Goal: Information Seeking & Learning: Learn about a topic

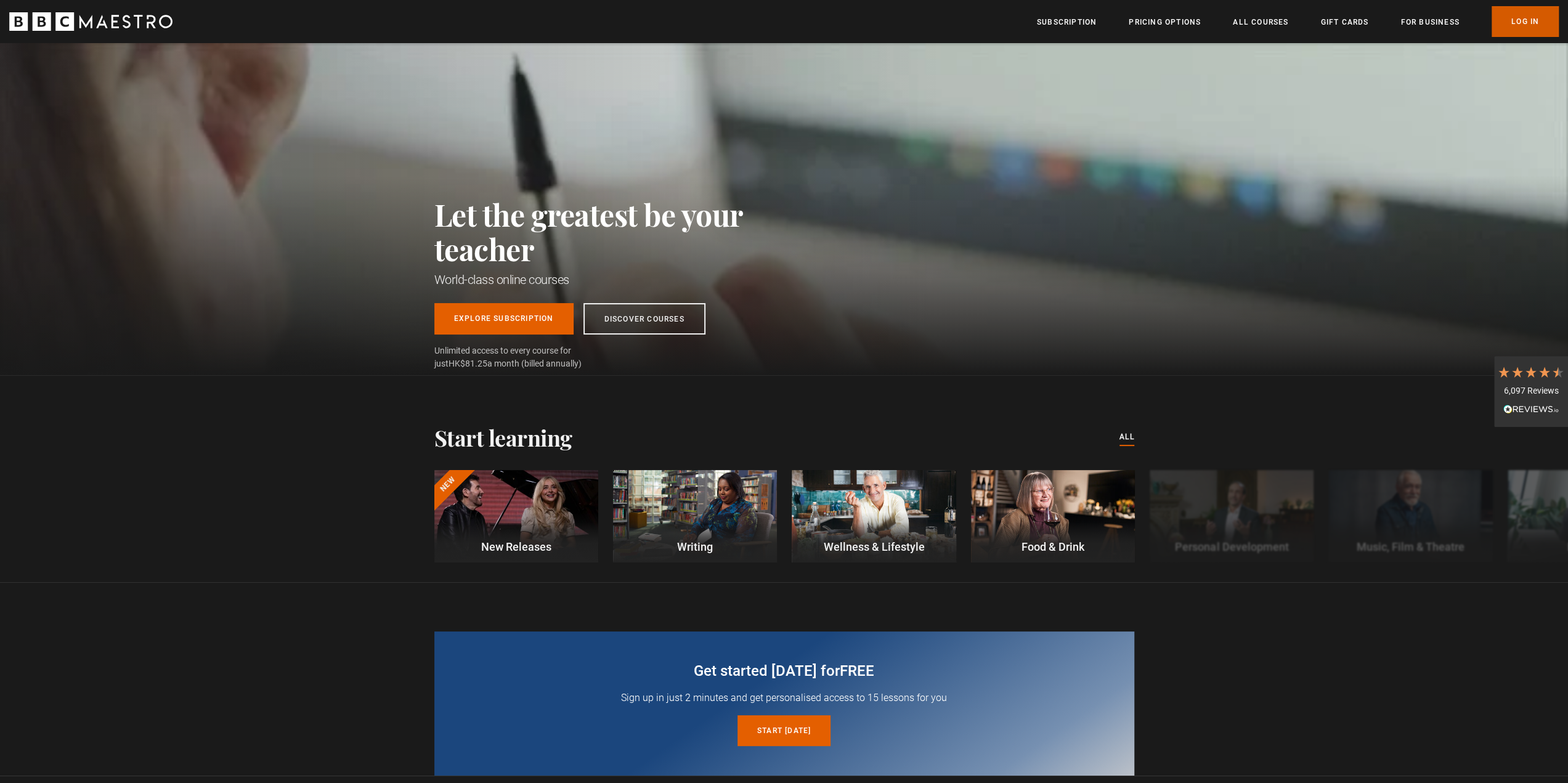
click at [1534, 29] on link "Log In" at bounding box center [1525, 22] width 67 height 31
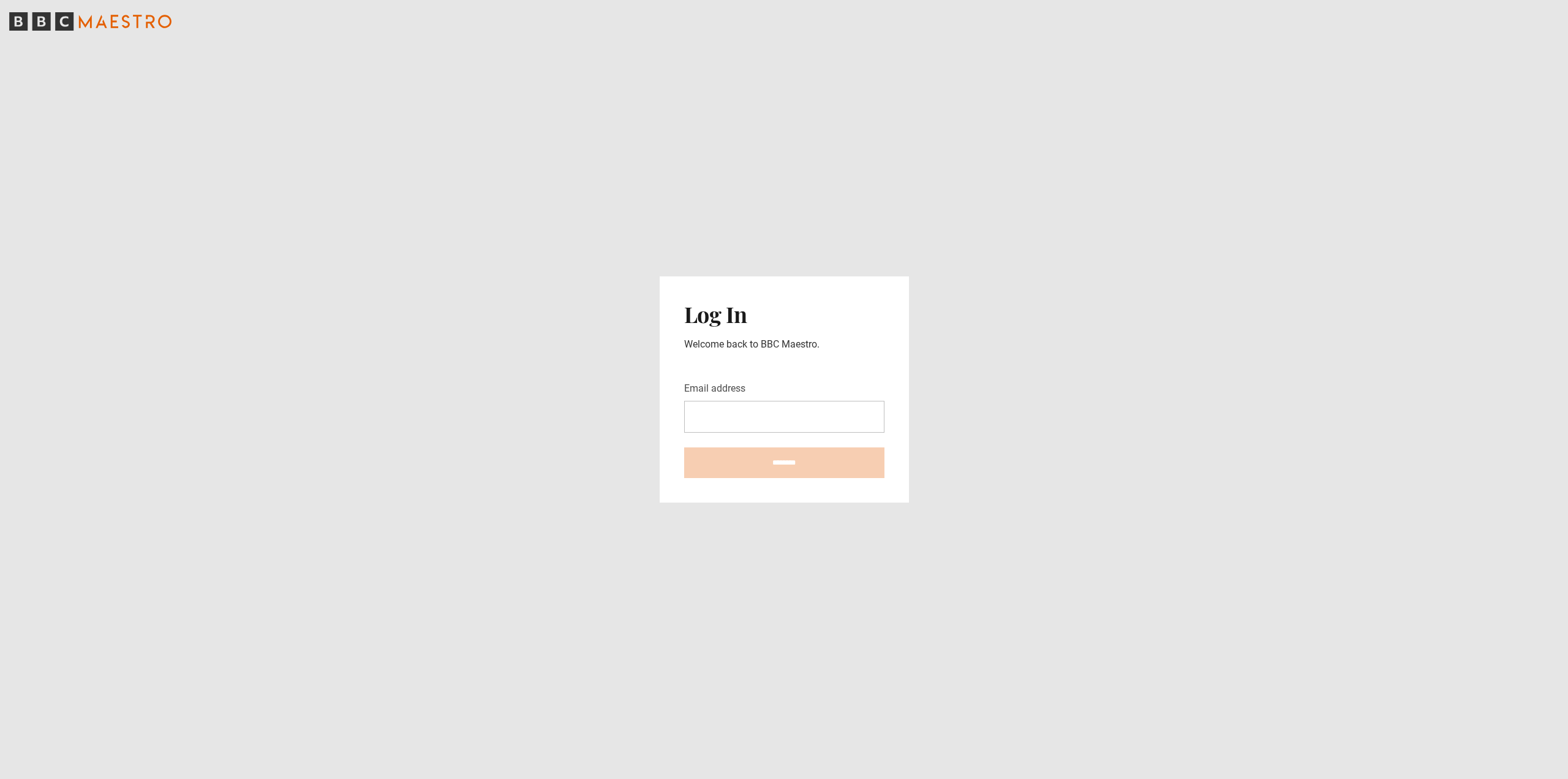
click at [794, 414] on input "Email address" at bounding box center [784, 417] width 201 height 32
type input "**********"
click at [684, 447] on input "********" at bounding box center [784, 462] width 201 height 31
type input "**********"
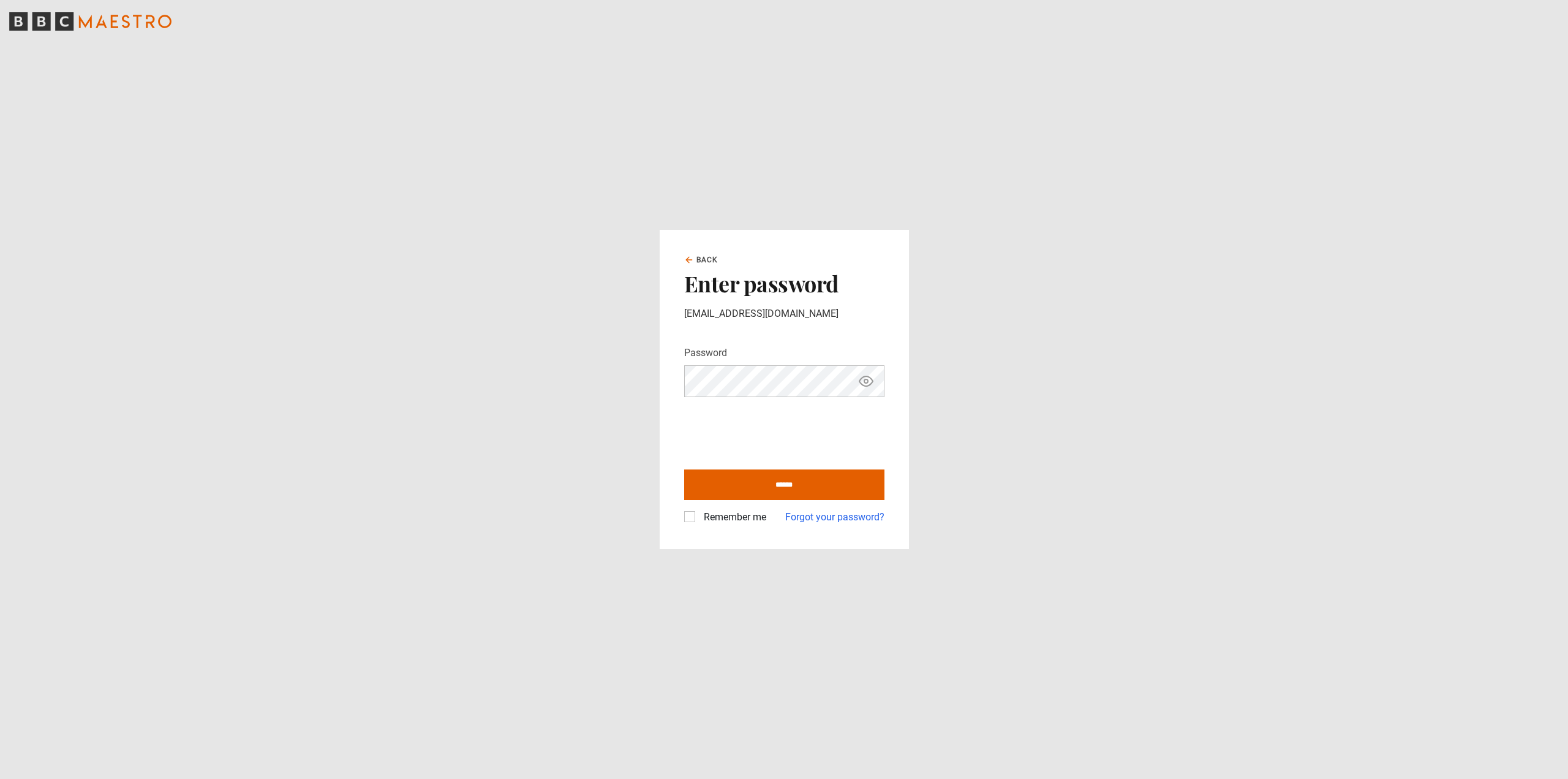
click at [699, 519] on label "Remember me" at bounding box center [732, 517] width 67 height 15
click at [734, 488] on input "******" at bounding box center [784, 485] width 201 height 31
type input "**********"
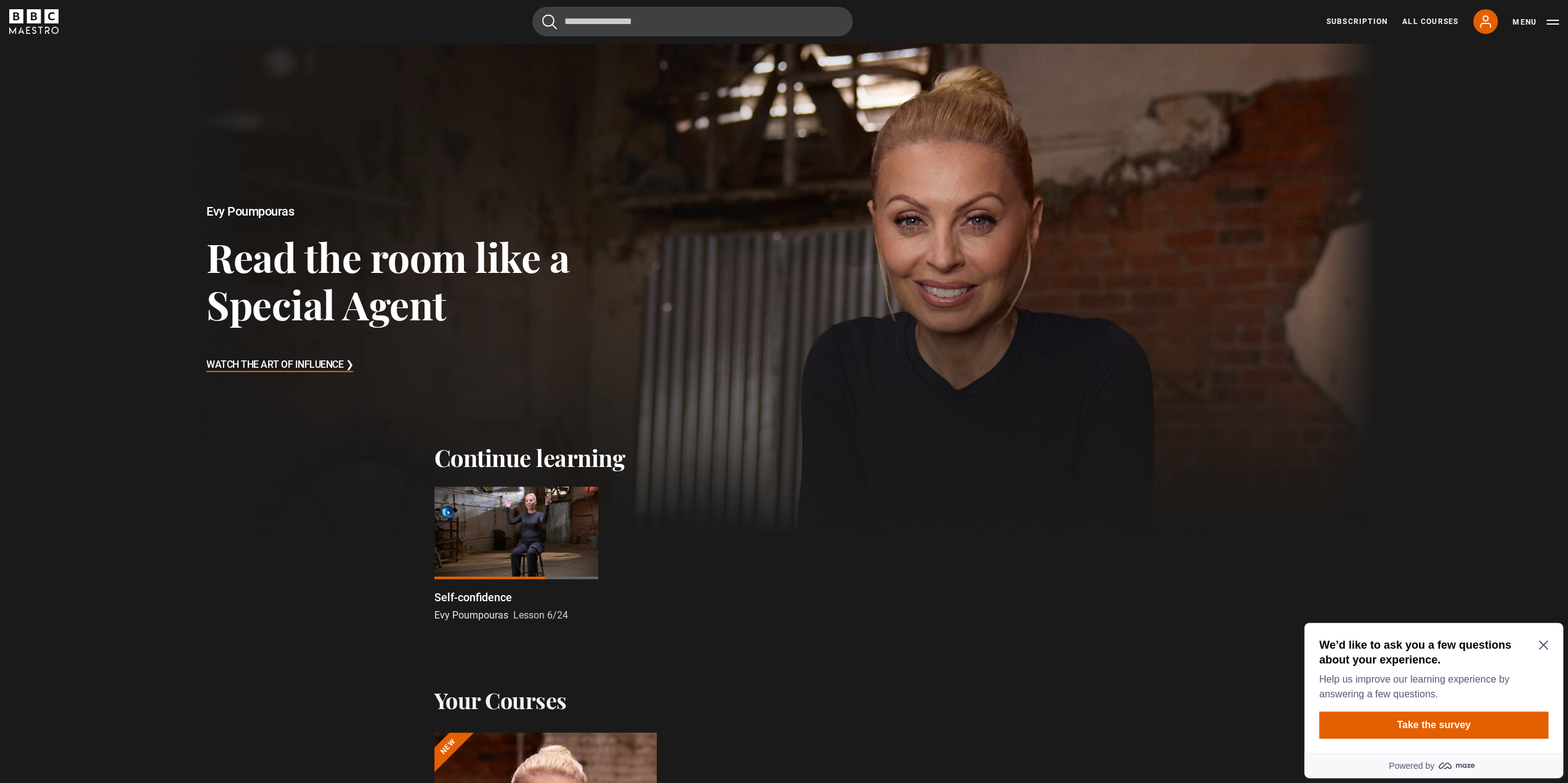
click at [1541, 645] on icon "Close Maze Prompt" at bounding box center [1543, 645] width 10 height 10
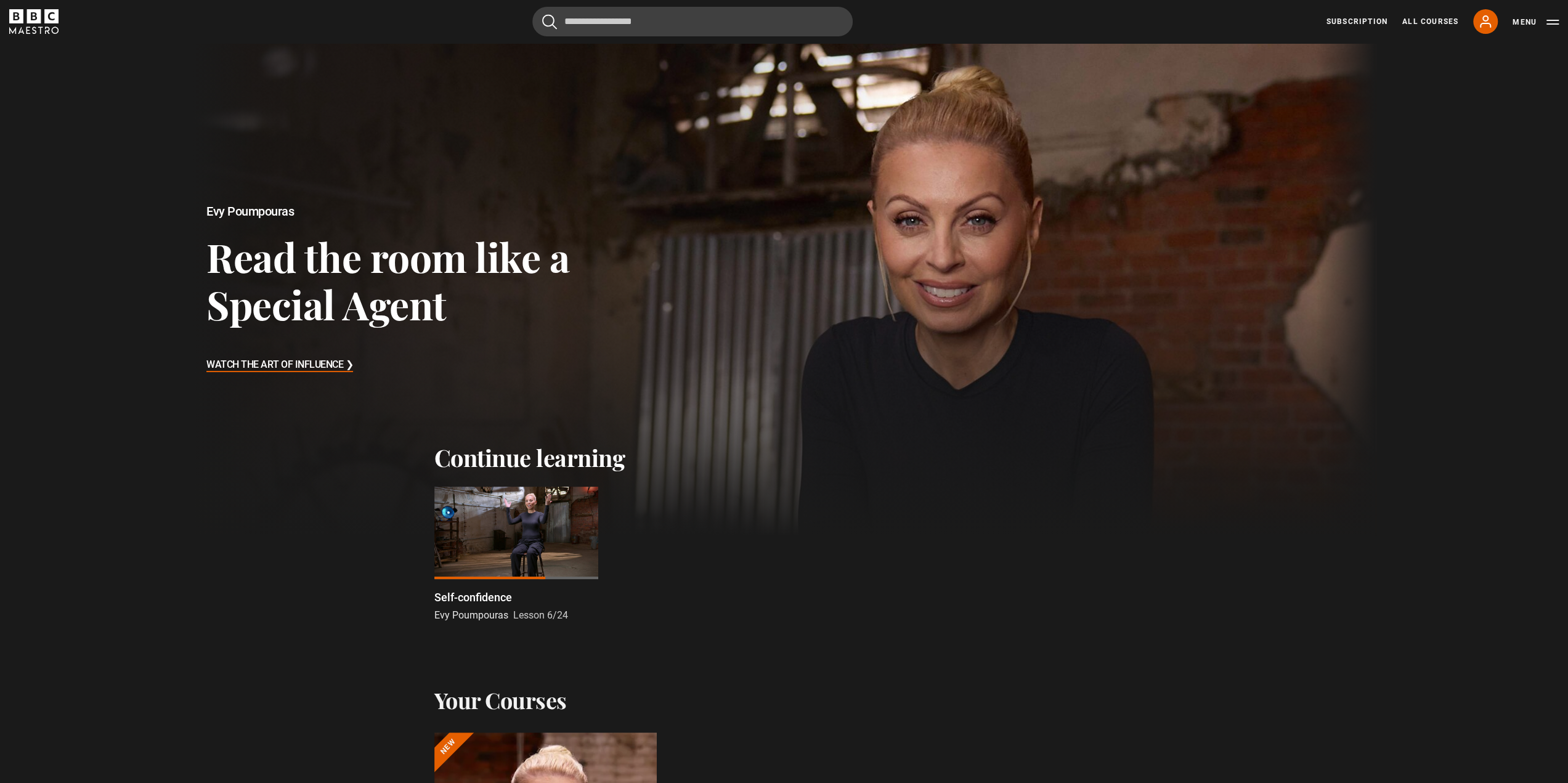
click at [851, 593] on ul "Self-confidence Evy Poumpouras Lesson 6/24" at bounding box center [784, 554] width 700 height 136
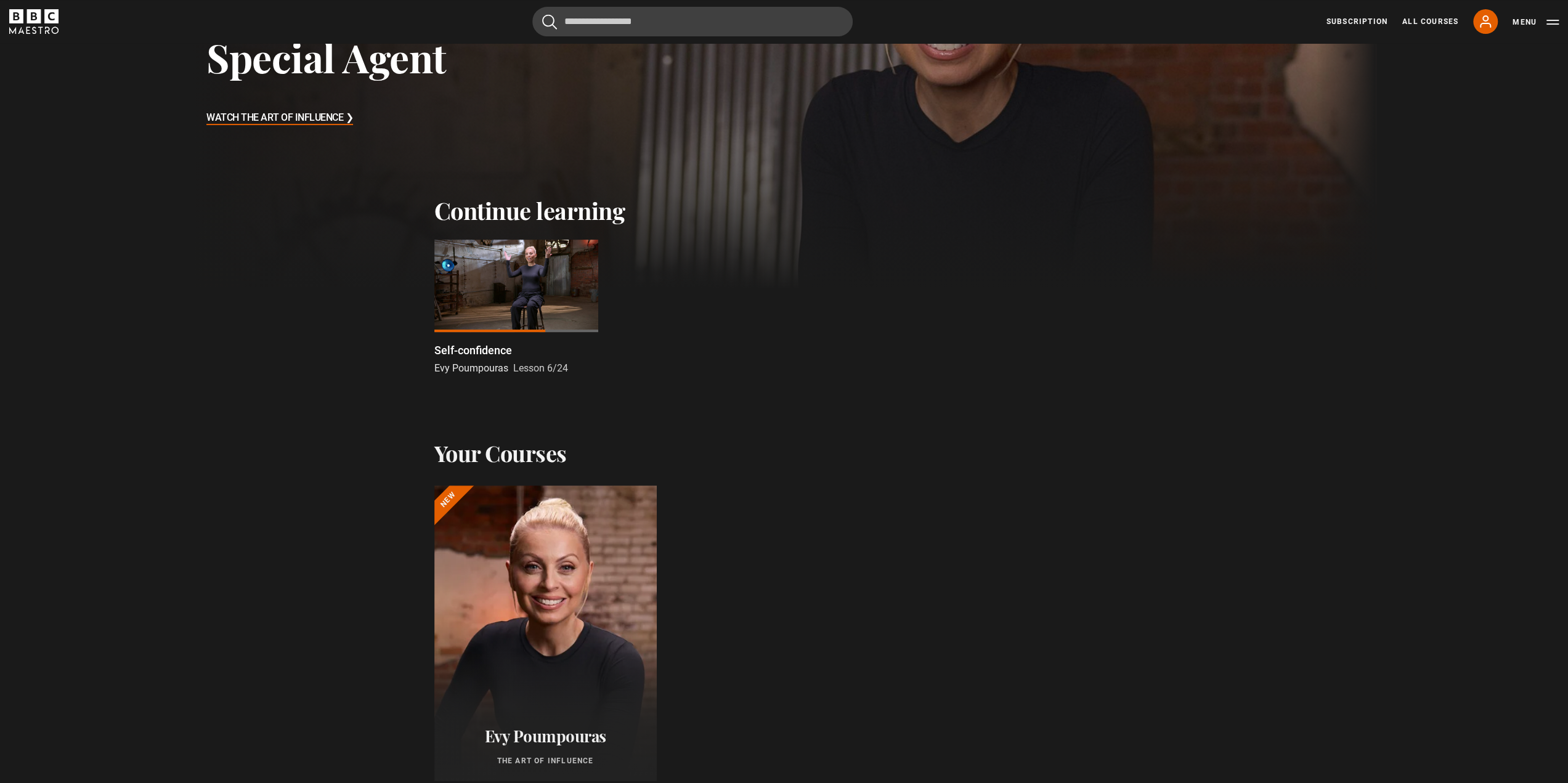
scroll to position [246, 0]
click at [1493, 17] on link "My Account" at bounding box center [1485, 21] width 24 height 24
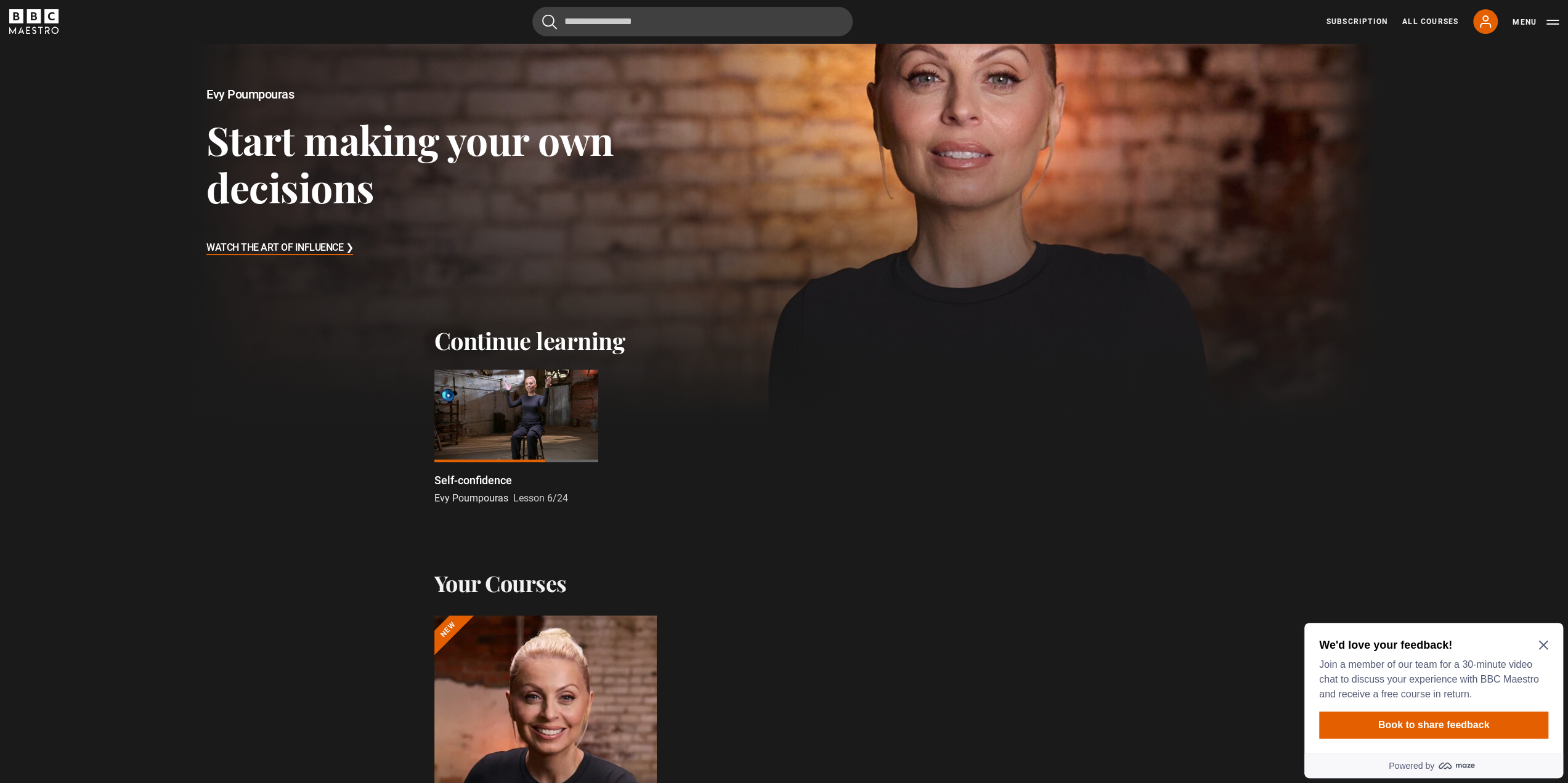
scroll to position [123, 0]
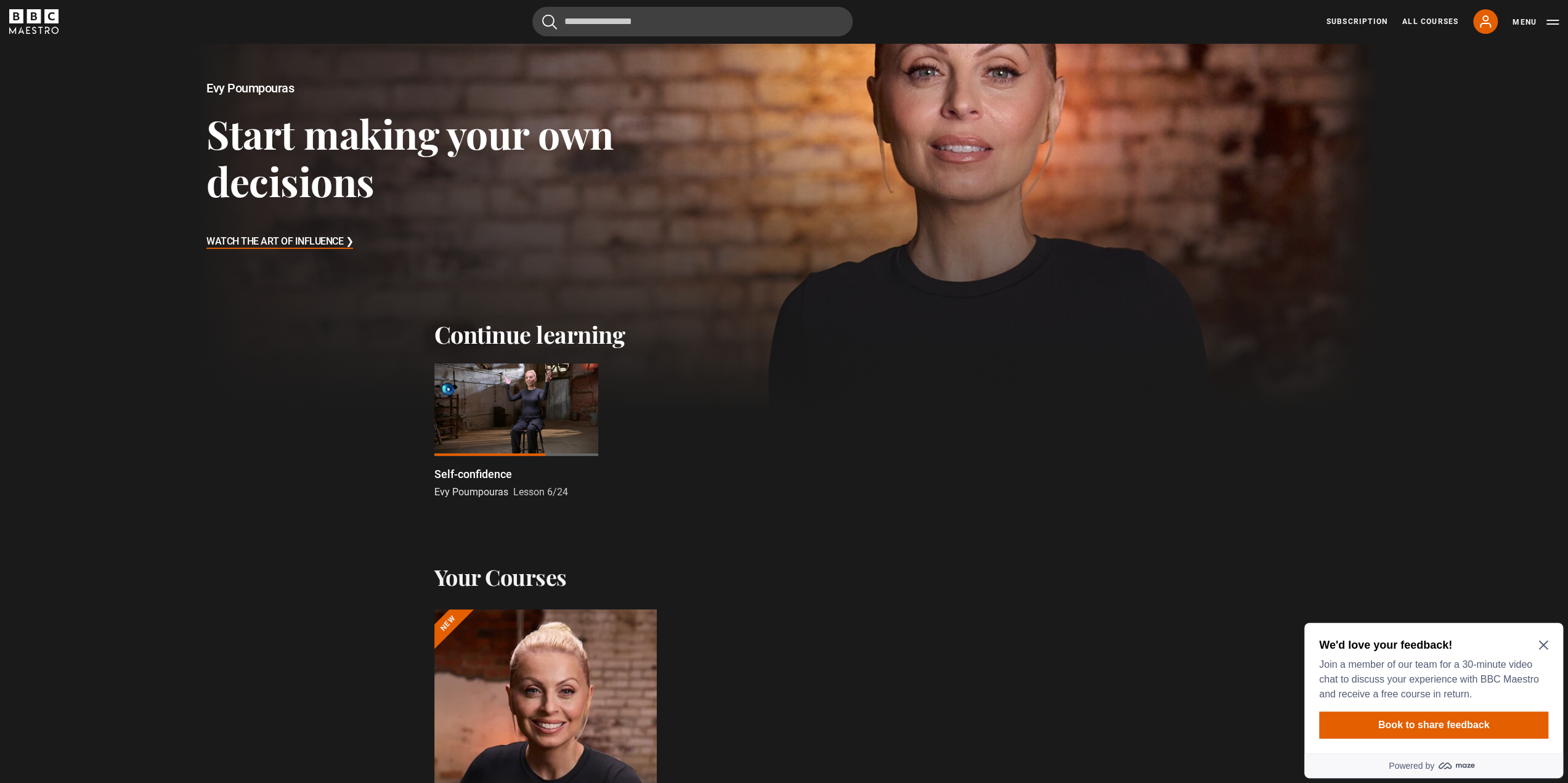
click at [547, 435] on div at bounding box center [516, 410] width 164 height 92
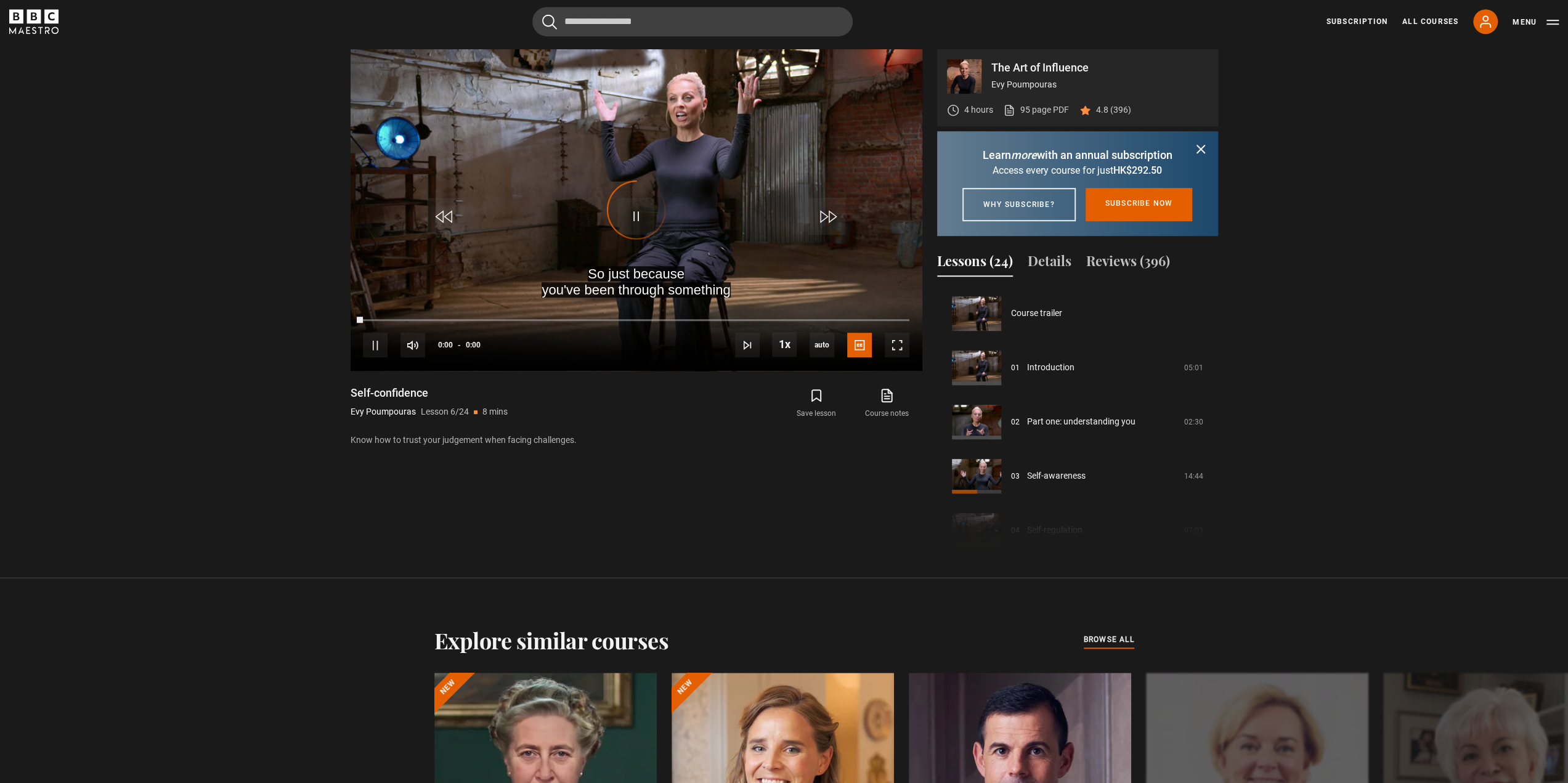
scroll to position [271, 0]
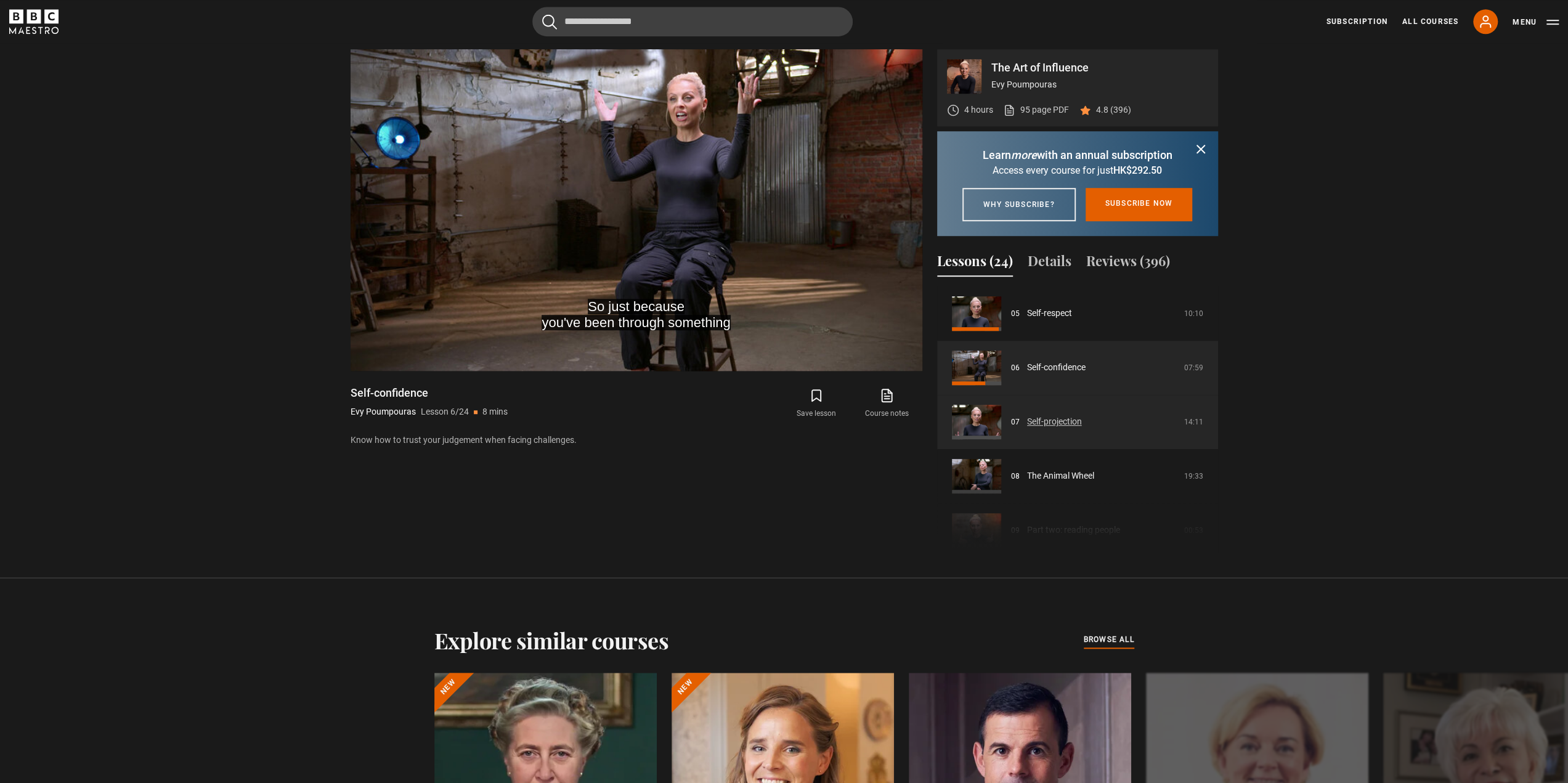
click at [1027, 428] on link "Self-projection" at bounding box center [1054, 422] width 55 height 13
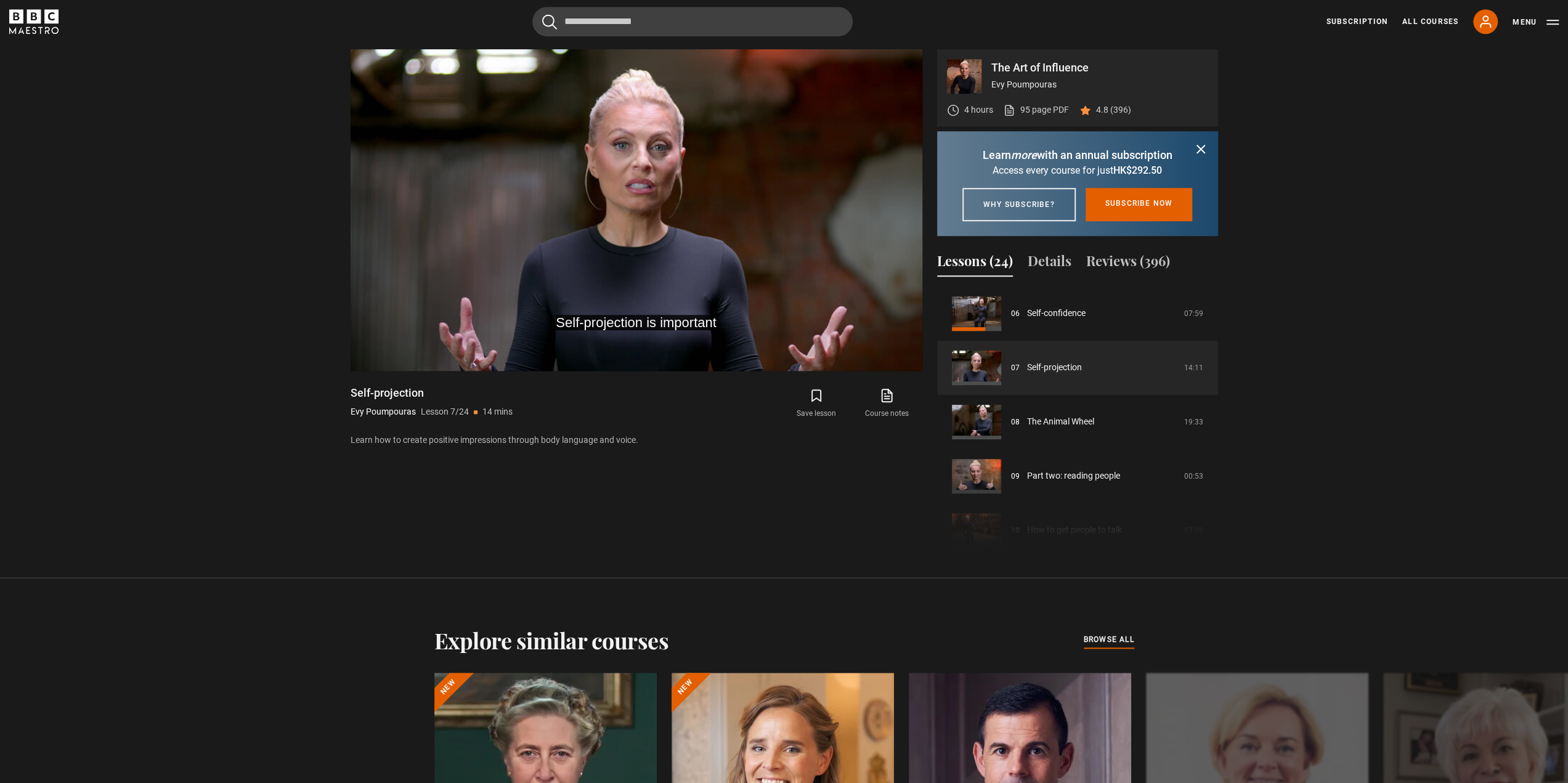
click at [191, 327] on section "The Art of Influence Evy Poumpouras 4 hours 95 page PDF (opens in new tab) 4.8 …" at bounding box center [784, 289] width 1568 height 578
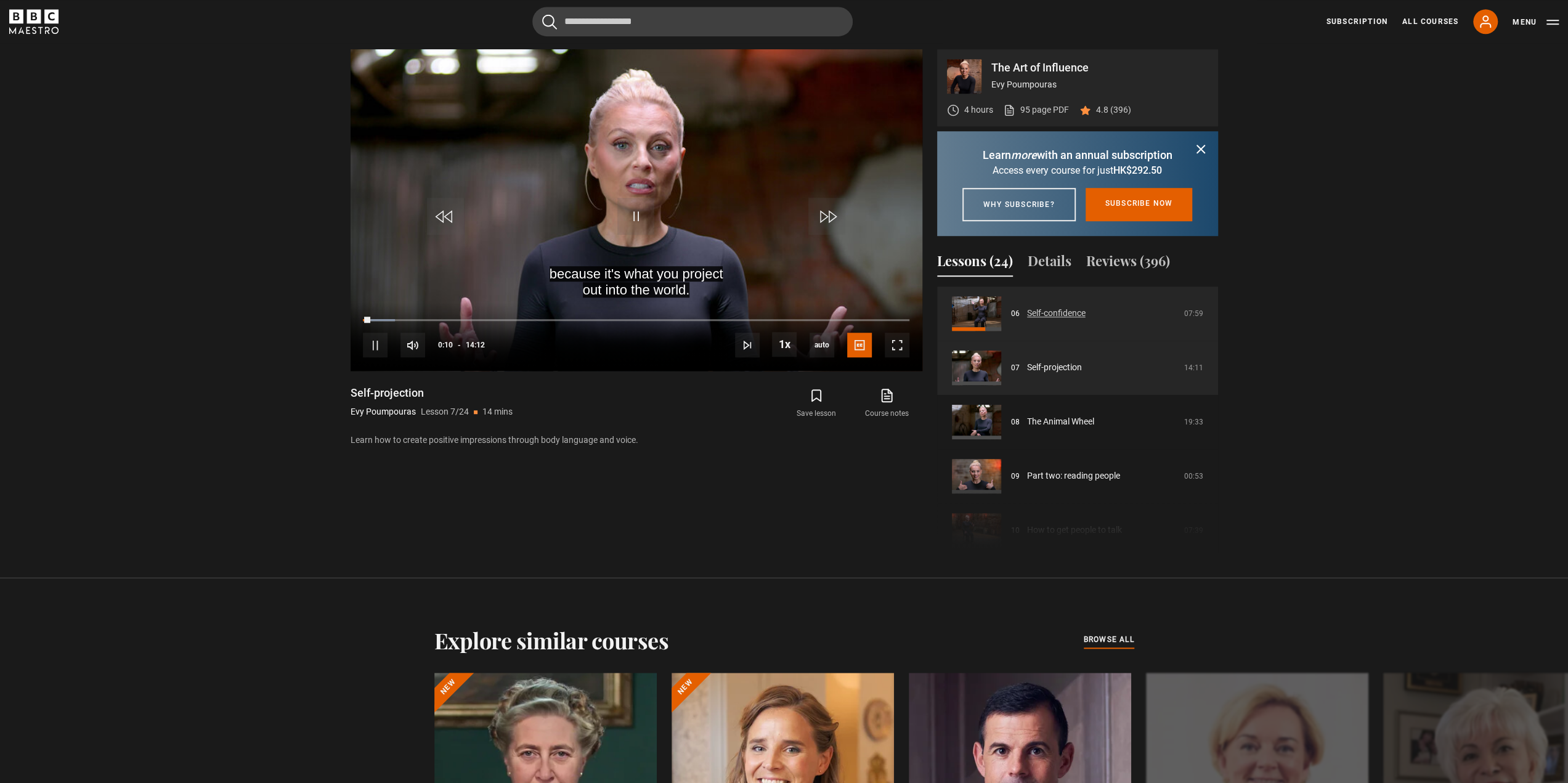
click at [1086, 320] on link "Self-confidence" at bounding box center [1056, 313] width 59 height 13
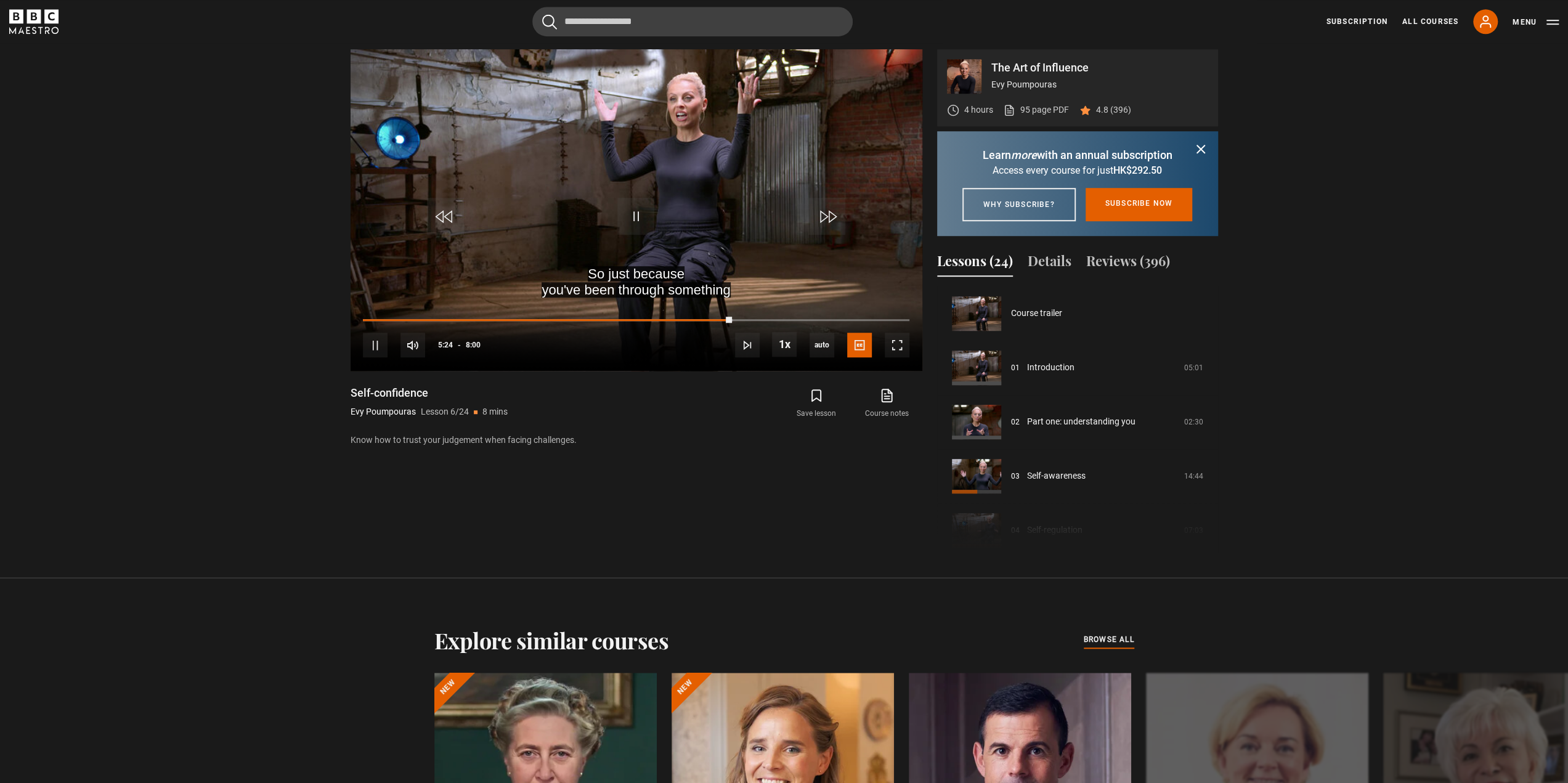
scroll to position [271, 0]
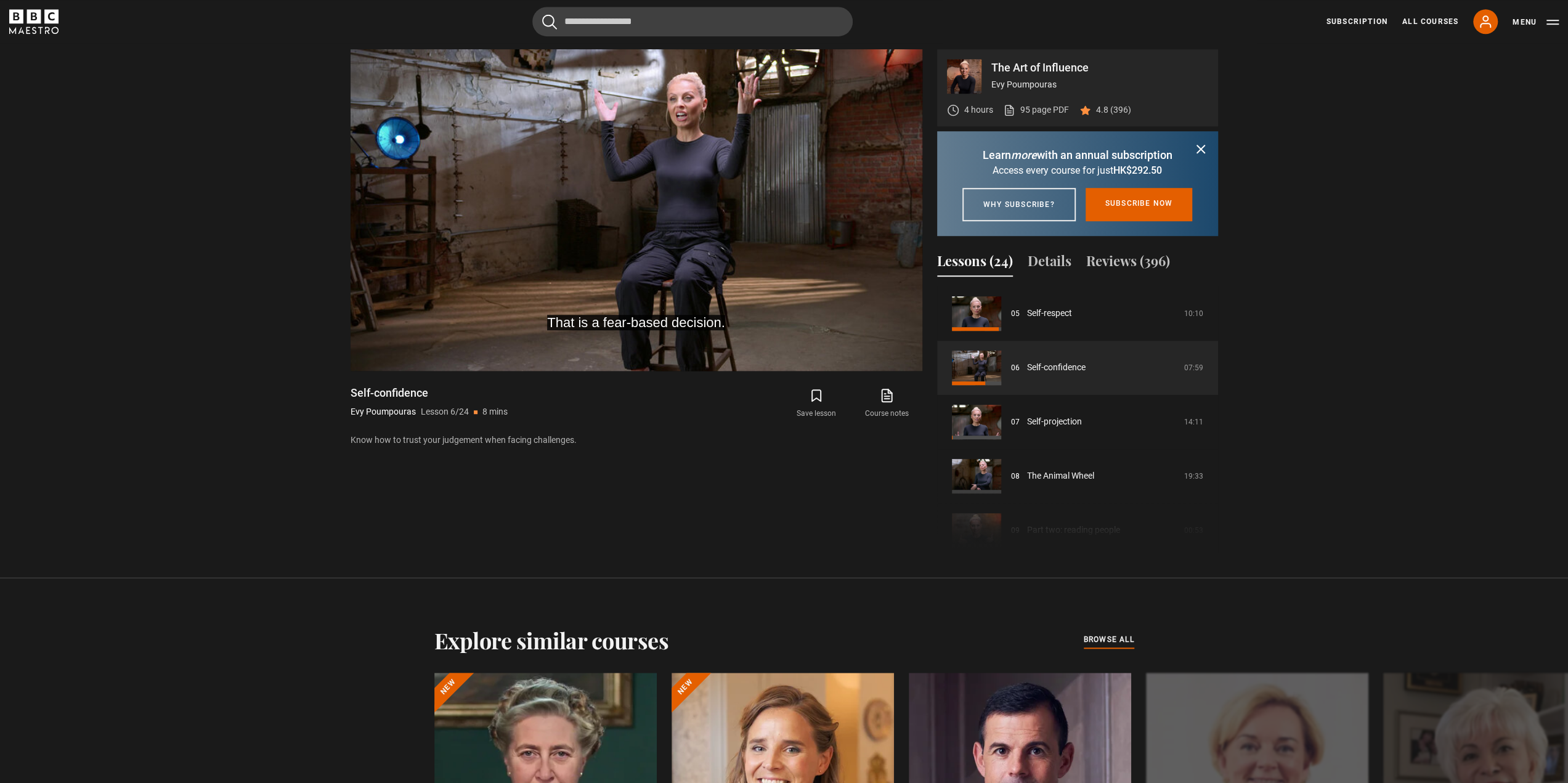
click at [128, 254] on section "The Art of Influence Evy Poumpouras 4 hours 95 page PDF (opens in new tab) 4.8 …" at bounding box center [784, 289] width 1568 height 578
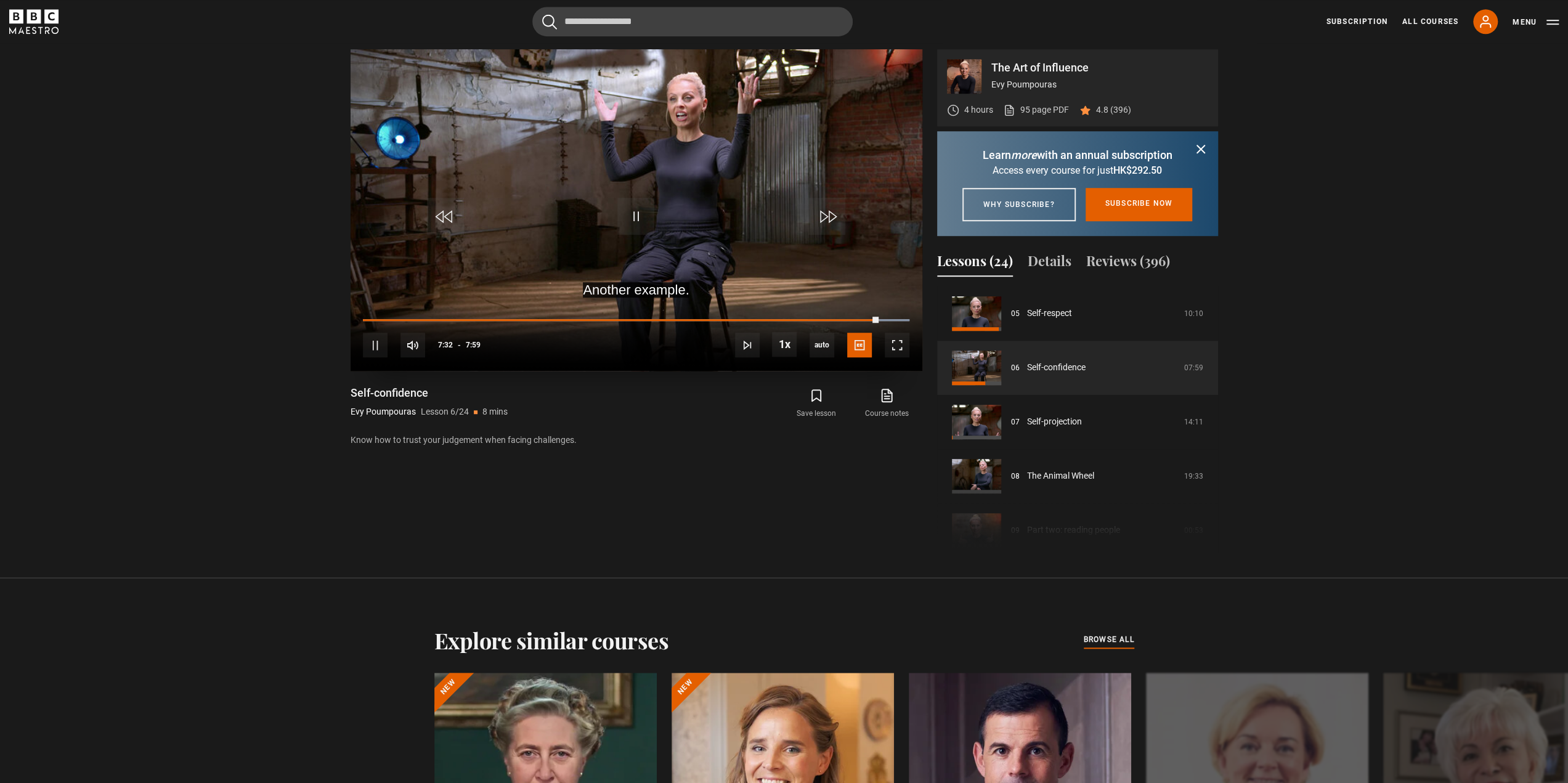
click at [845, 317] on div "10s Skip Back 10 seconds Pause 10s Skip Forward 10 seconds Loaded : 100.00% 5:2…" at bounding box center [636, 336] width 572 height 68
click at [841, 317] on div "10s Skip Back 10 seconds Pause 10s Skip Forward 10 seconds Loaded : 100.00% 6:5…" at bounding box center [636, 336] width 572 height 68
drag, startPoint x: 878, startPoint y: 317, endPoint x: 849, endPoint y: 317, distance: 29.0
click at [849, 318] on div "7:07" at bounding box center [621, 319] width 516 height 3
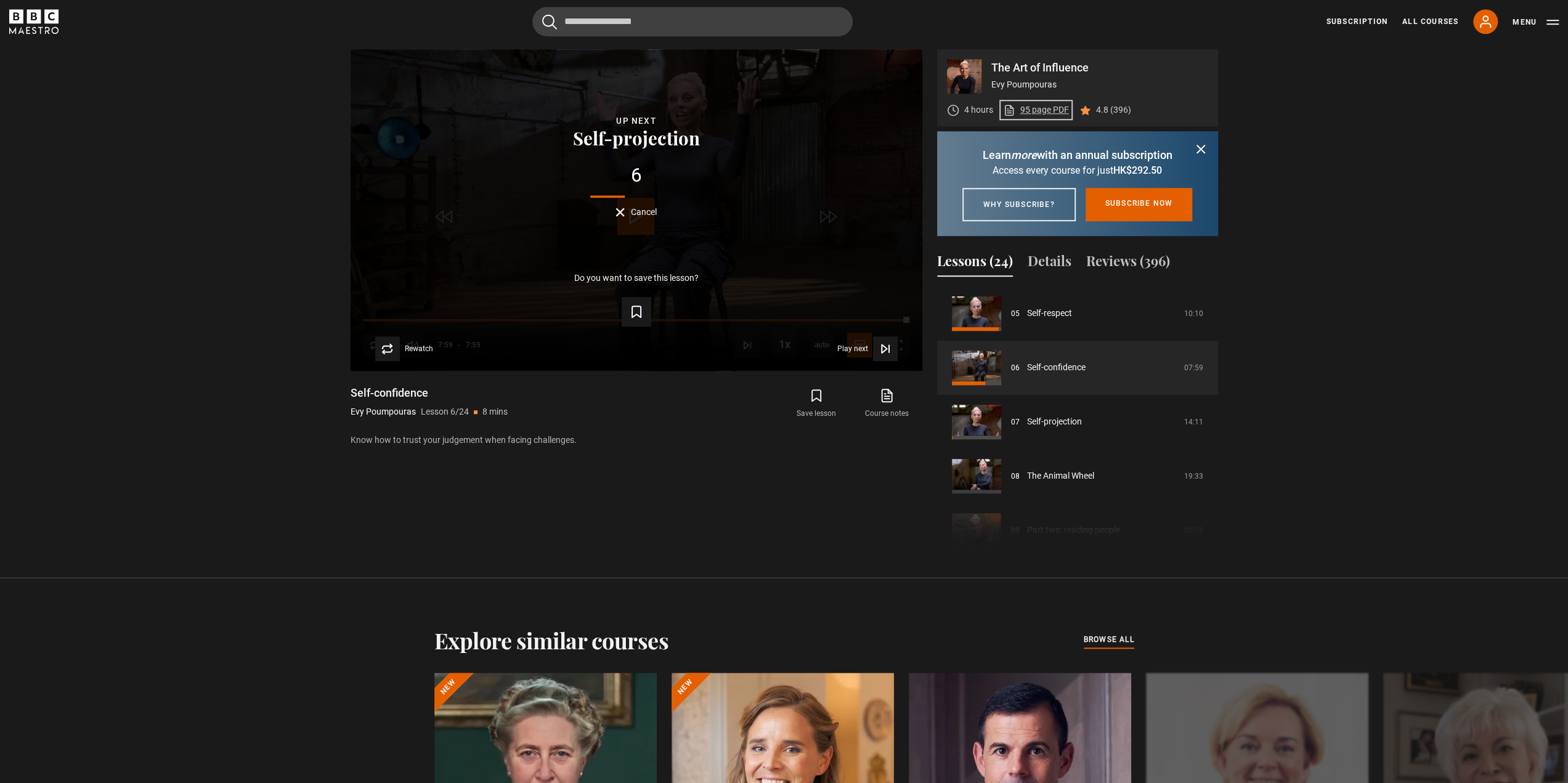
click at [1030, 112] on link "95 page PDF (opens in new tab)" at bounding box center [1036, 110] width 66 height 13
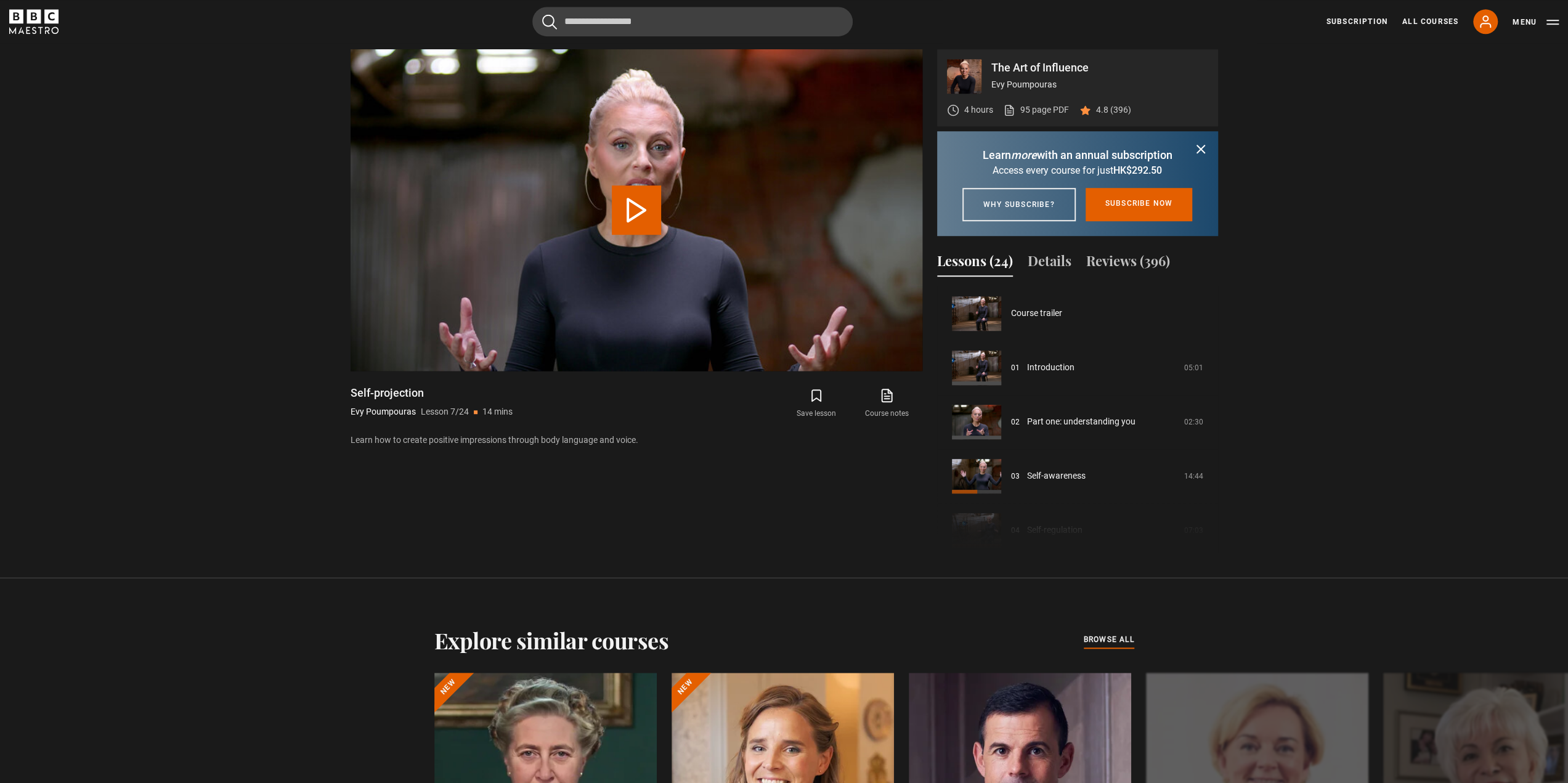
scroll to position [325, 0]
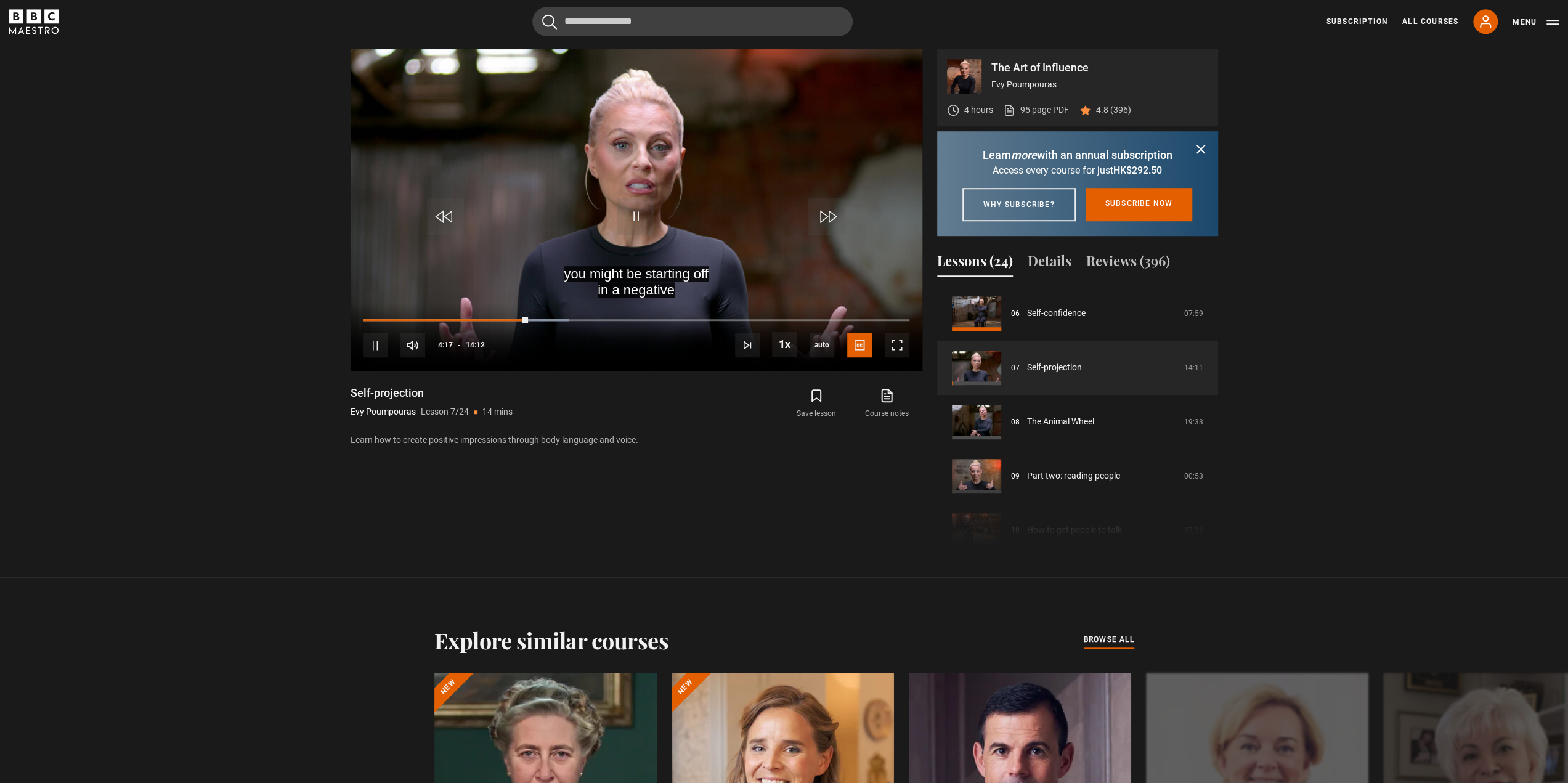
click at [290, 380] on section "The Art of Influence Evy Poumpouras 4 hours 95 page PDF (opens in new tab) 4.8 …" at bounding box center [784, 289] width 1568 height 578
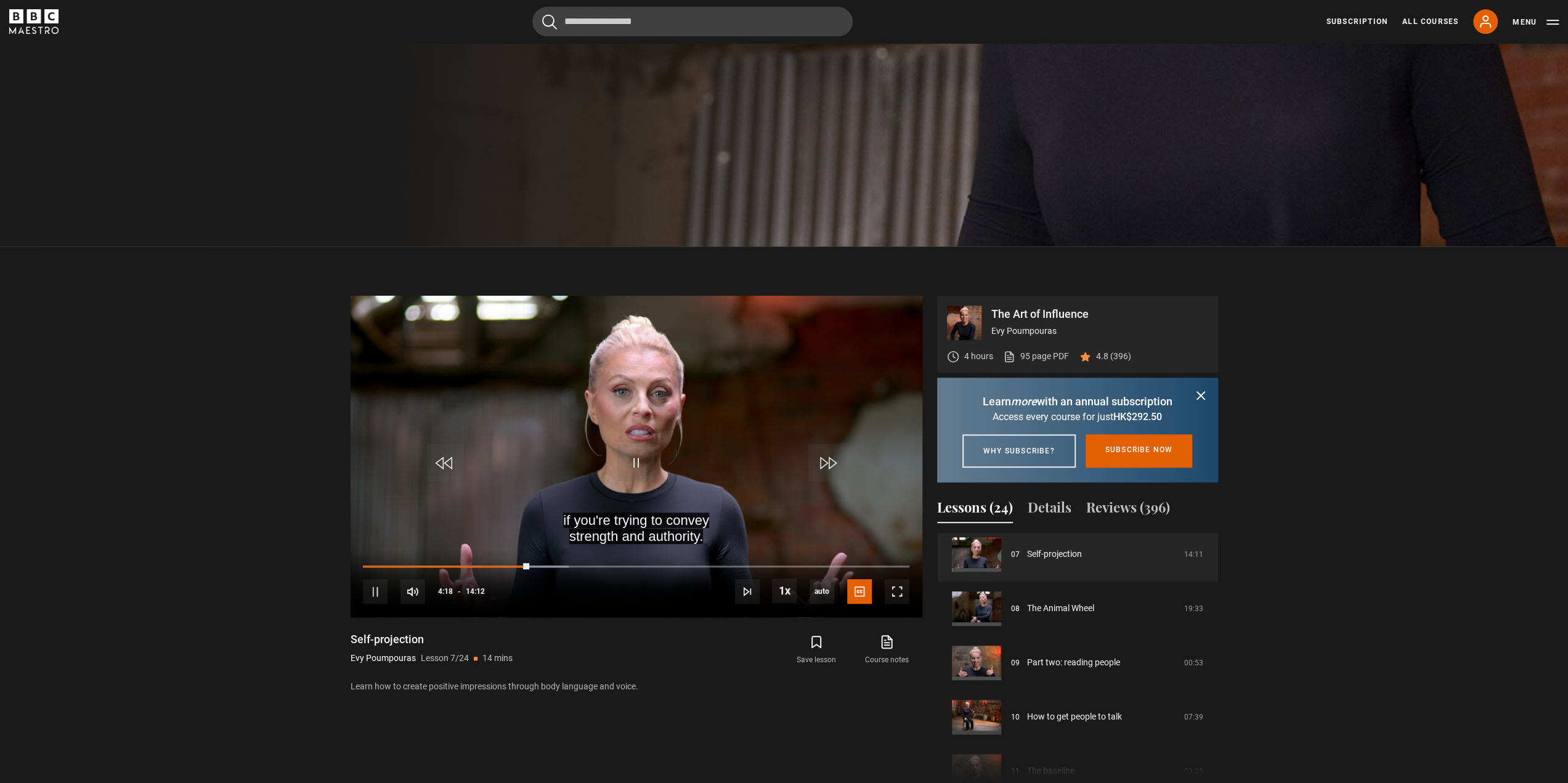
scroll to position [387, 0]
click at [288, 579] on section "The Art of Influence Evy Poumpouras 4 hours 95 page PDF (opens in new tab) 4.8 …" at bounding box center [784, 535] width 1568 height 578
click at [385, 567] on div "10s Skip Back 10 seconds Pause 10s Skip Forward 10 seconds Loaded : 76.93% 01:0…" at bounding box center [636, 583] width 572 height 68
click at [381, 565] on div "00:28" at bounding box center [382, 565] width 2 height 3
click at [251, 574] on section "The Art of Influence Evy Poumpouras 4 hours 95 page PDF (opens in new tab) 4.8 …" at bounding box center [784, 535] width 1568 height 578
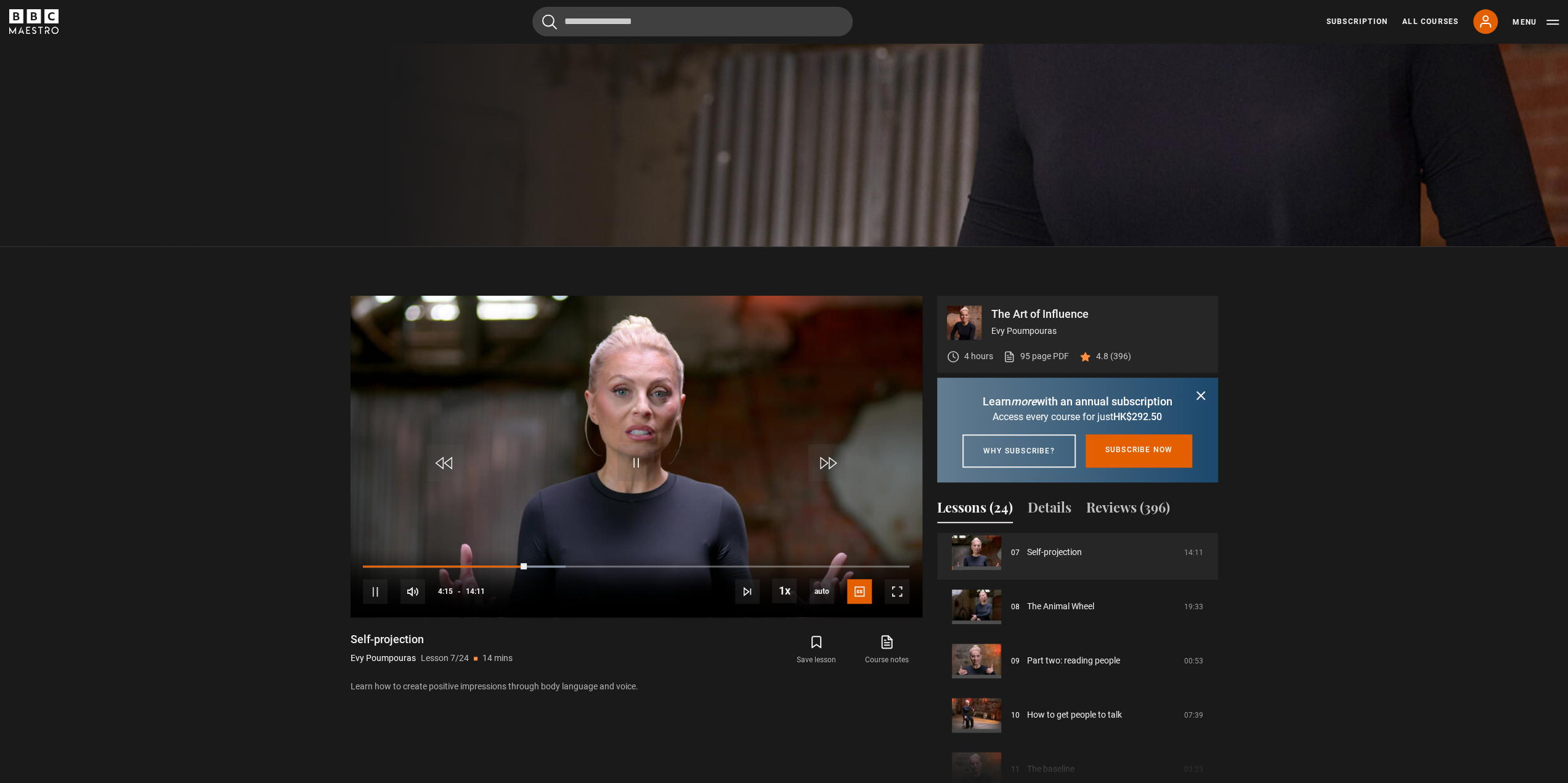
click at [318, 540] on section "The Art of Influence Evy Poumpouras 4 hours 95 page PDF (opens in new tab) 4.8 …" at bounding box center [784, 535] width 1568 height 578
click at [256, 576] on section "The Art of Influence Evy Poumpouras 4 hours 95 page PDF (opens in new tab) 4.8 …" at bounding box center [784, 535] width 1568 height 578
click at [851, 595] on span "Video Player" at bounding box center [859, 590] width 24 height 24
click at [1203, 396] on icon "submit" at bounding box center [1200, 395] width 15 height 15
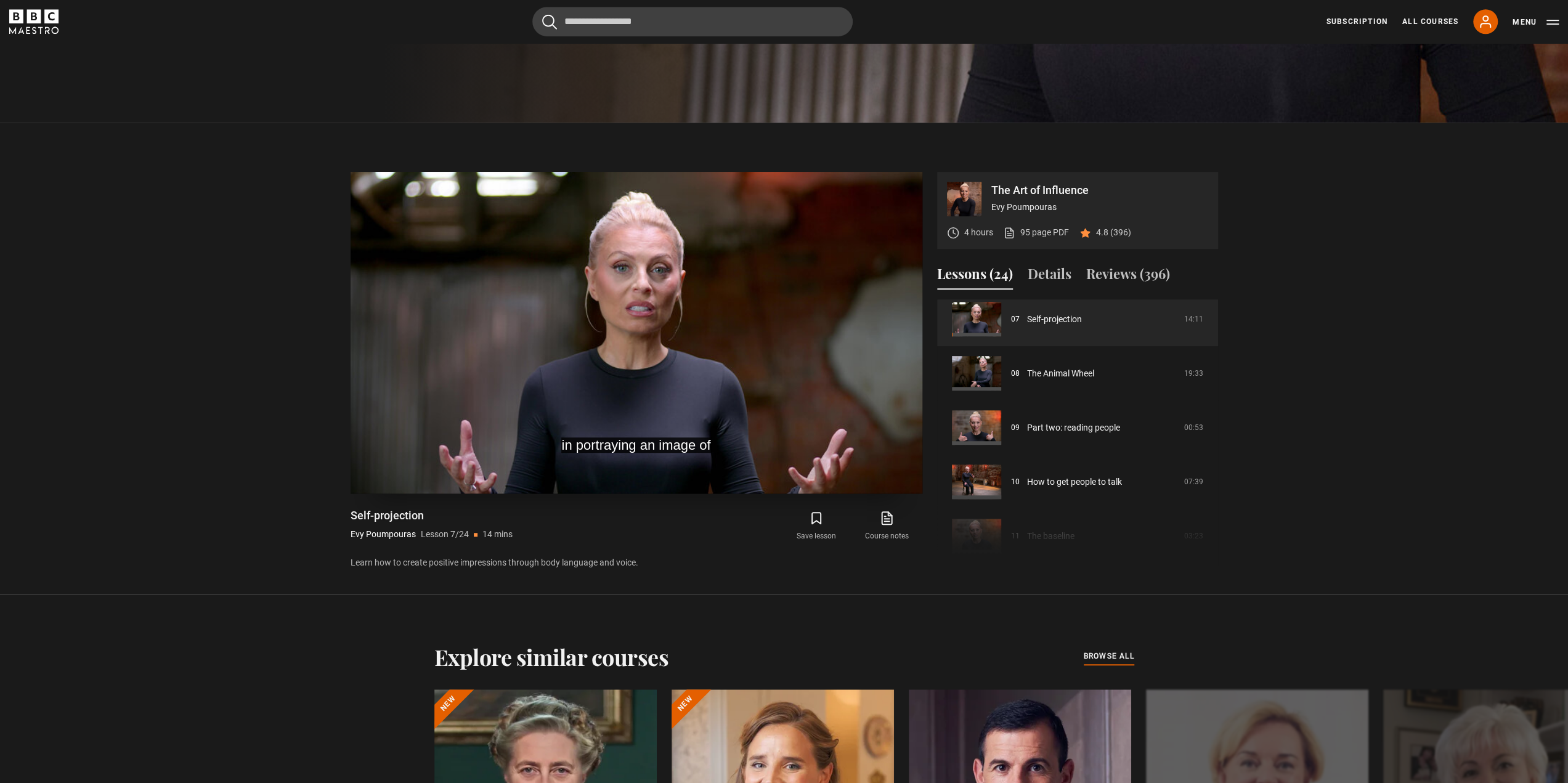
scroll to position [666, 0]
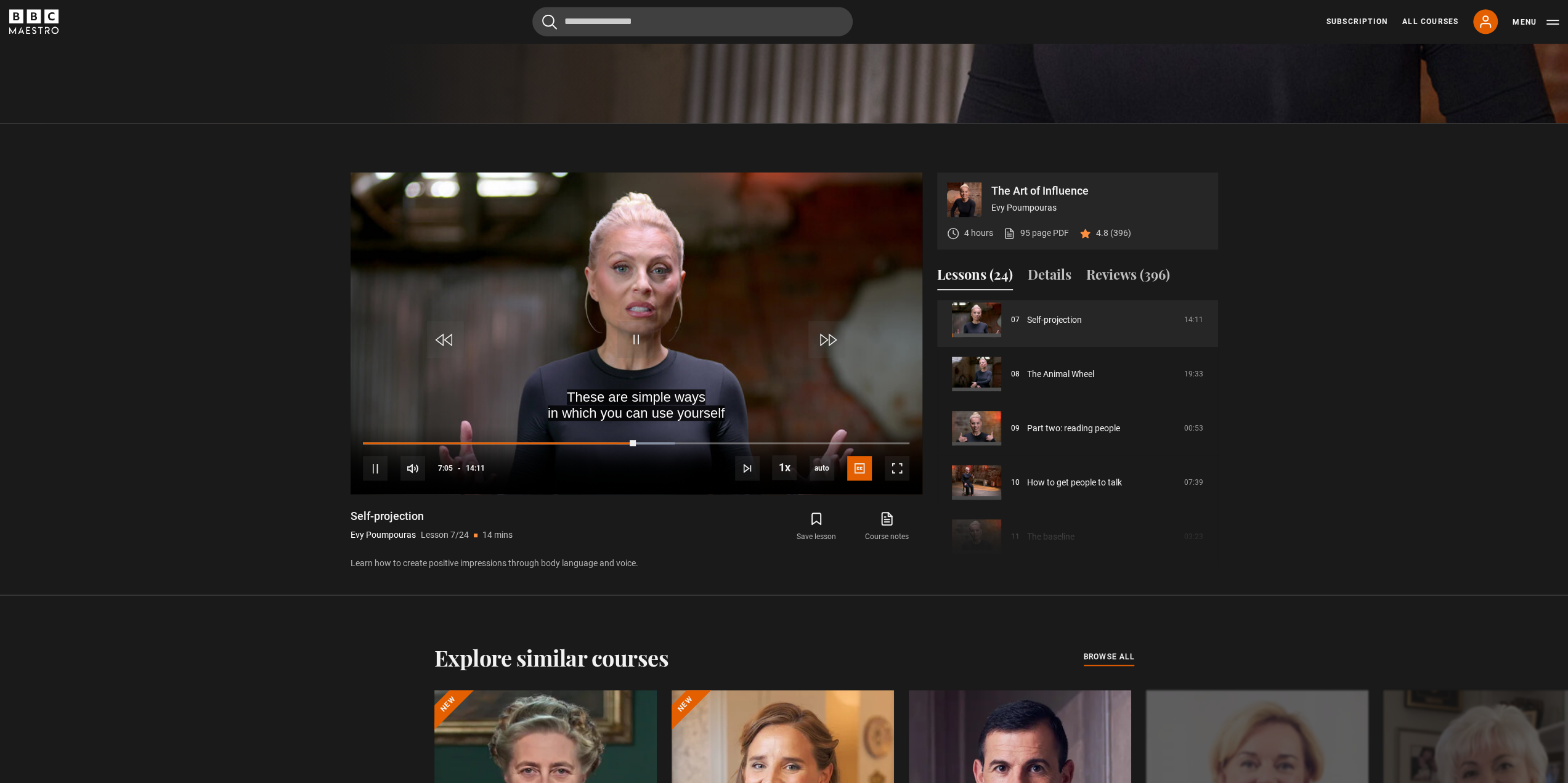
drag, startPoint x: 219, startPoint y: 547, endPoint x: 227, endPoint y: 548, distance: 8.1
click at [219, 547] on section "The Art of Influence Evy Poumpouras 4 hours 95 page PDF (opens in new tab) 4.8 …" at bounding box center [784, 359] width 1568 height 472
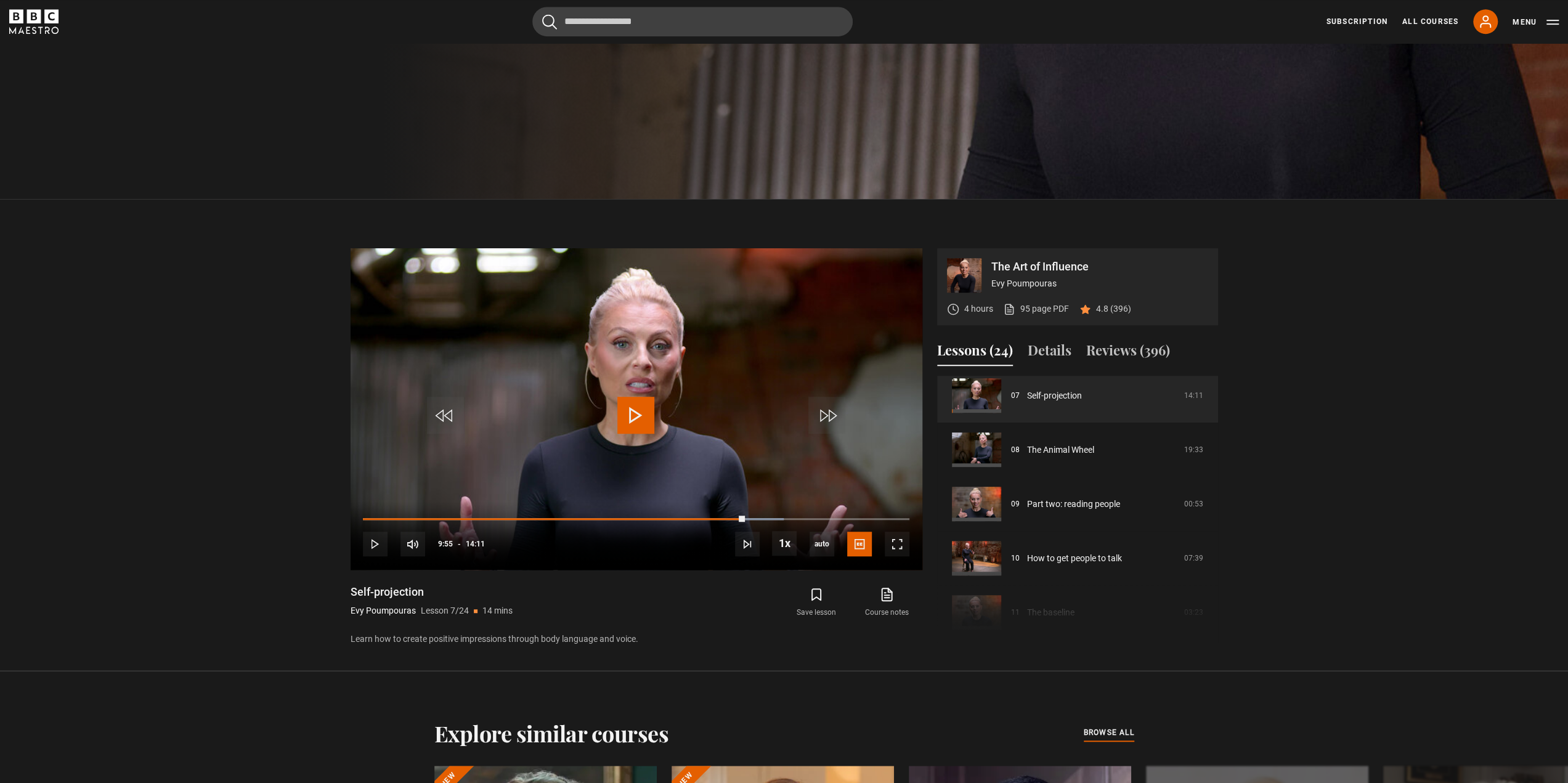
scroll to position [574, 0]
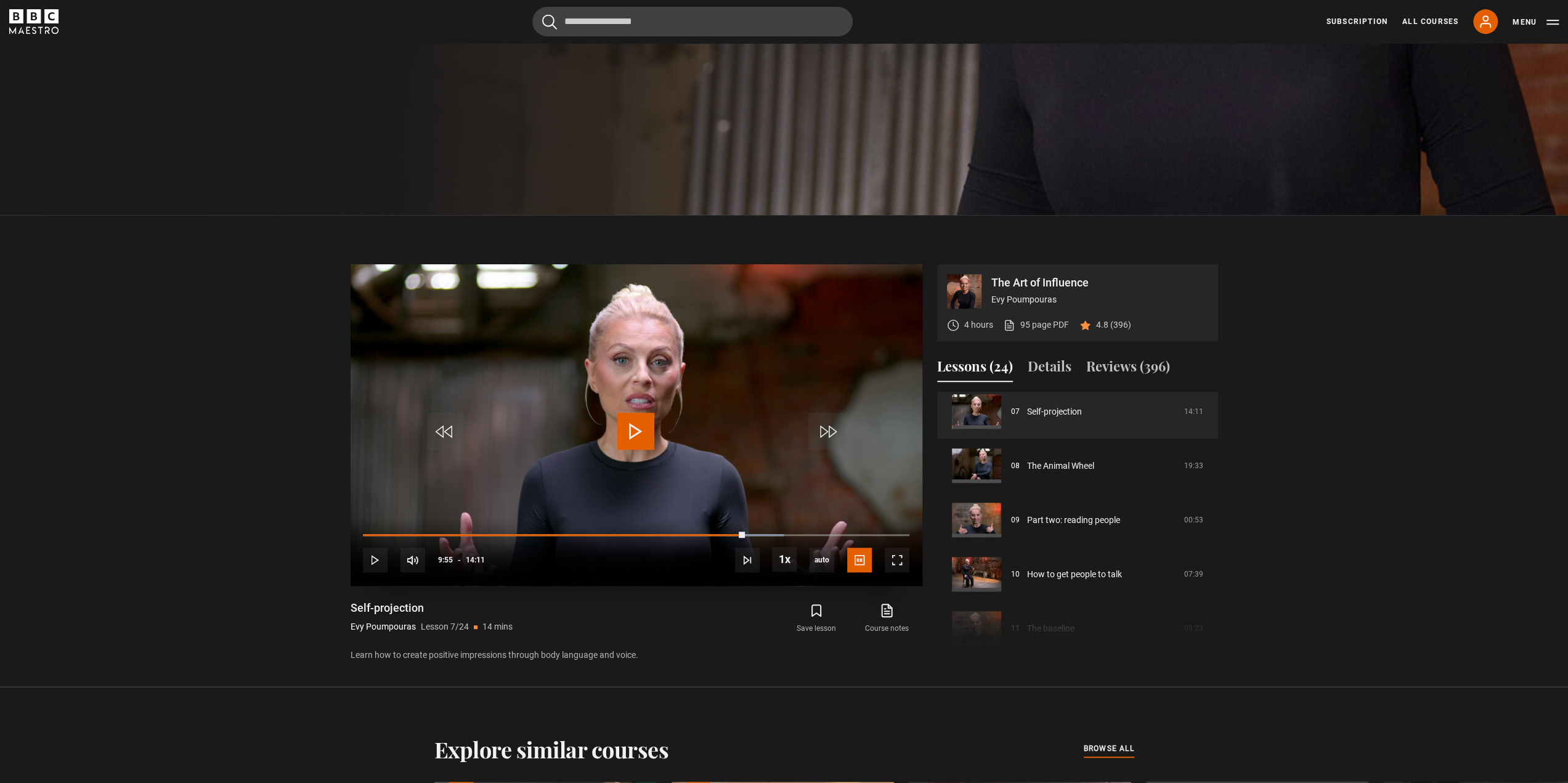
click at [627, 419] on span "Video Player" at bounding box center [635, 431] width 37 height 37
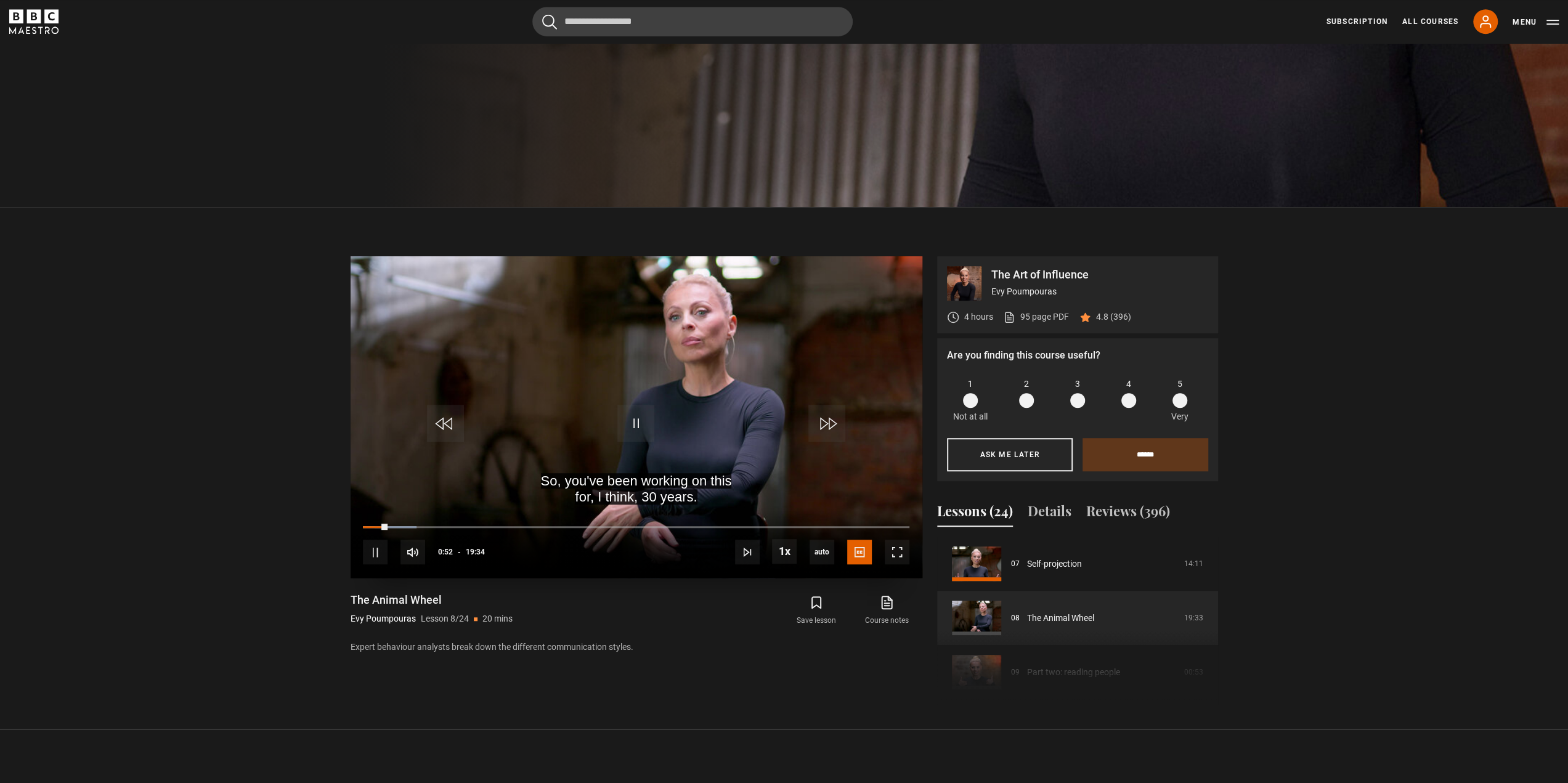
scroll to position [581, 0]
click at [179, 598] on section "The Art of Influence Evy Poumpouras 4 hours 95 page PDF (opens in new tab) 4.8 …" at bounding box center [784, 468] width 1568 height 522
click at [900, 555] on span "Video Player" at bounding box center [896, 552] width 24 height 24
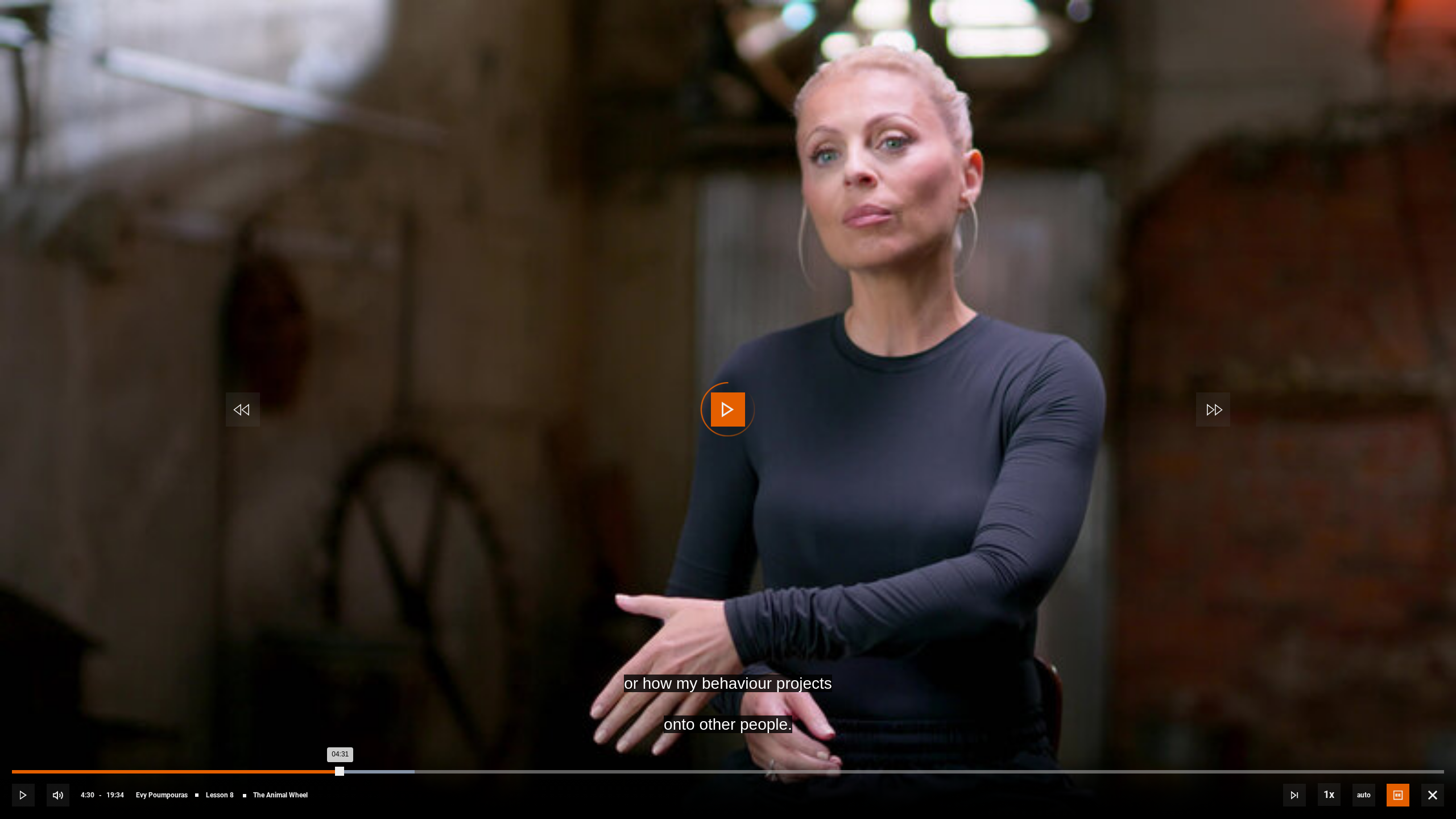
click at [305, 722] on div "04:00" at bounding box center [306, 771] width 2 height 3
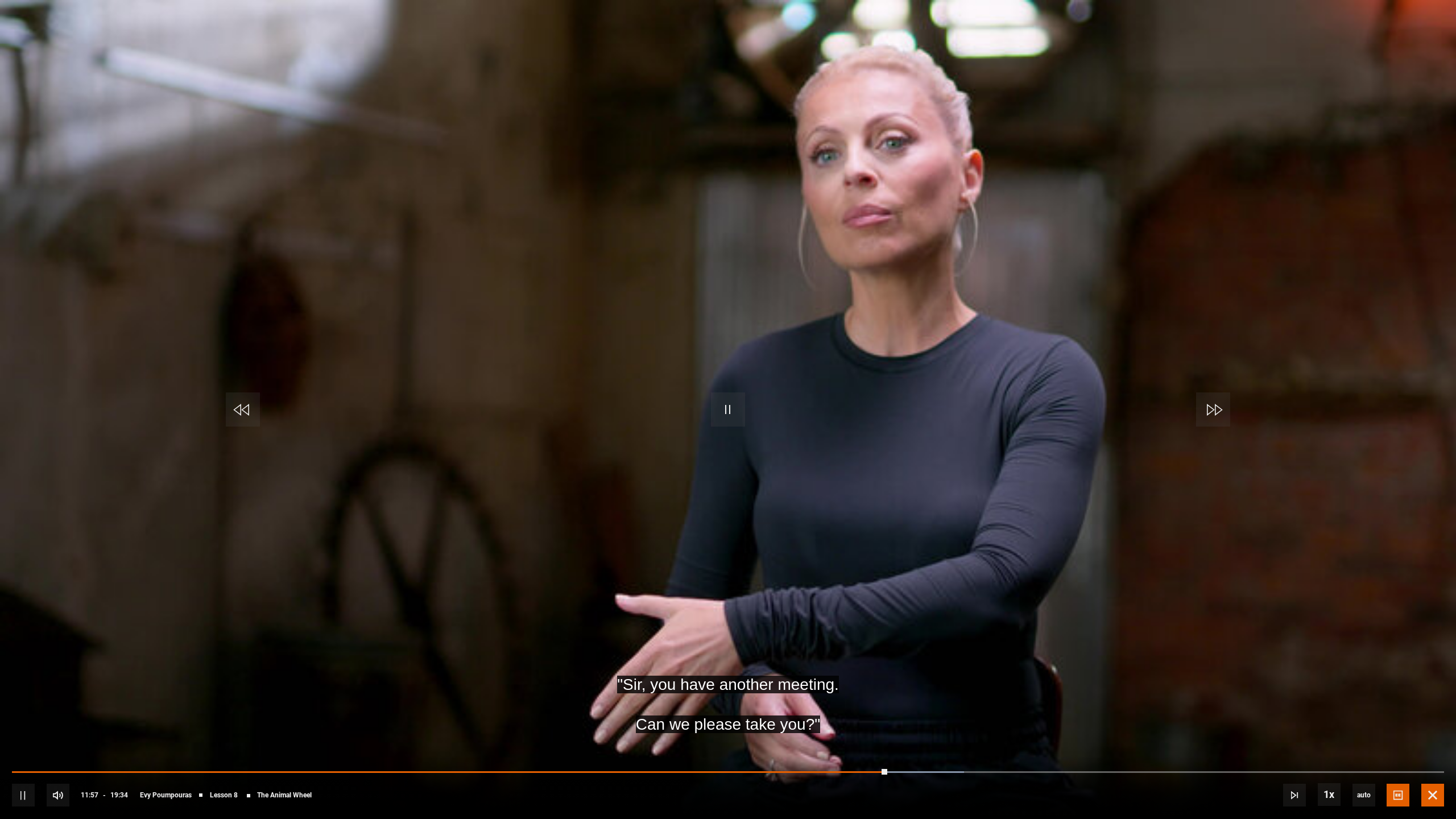
click at [1437, 722] on span "Video Player" at bounding box center [1432, 795] width 23 height 23
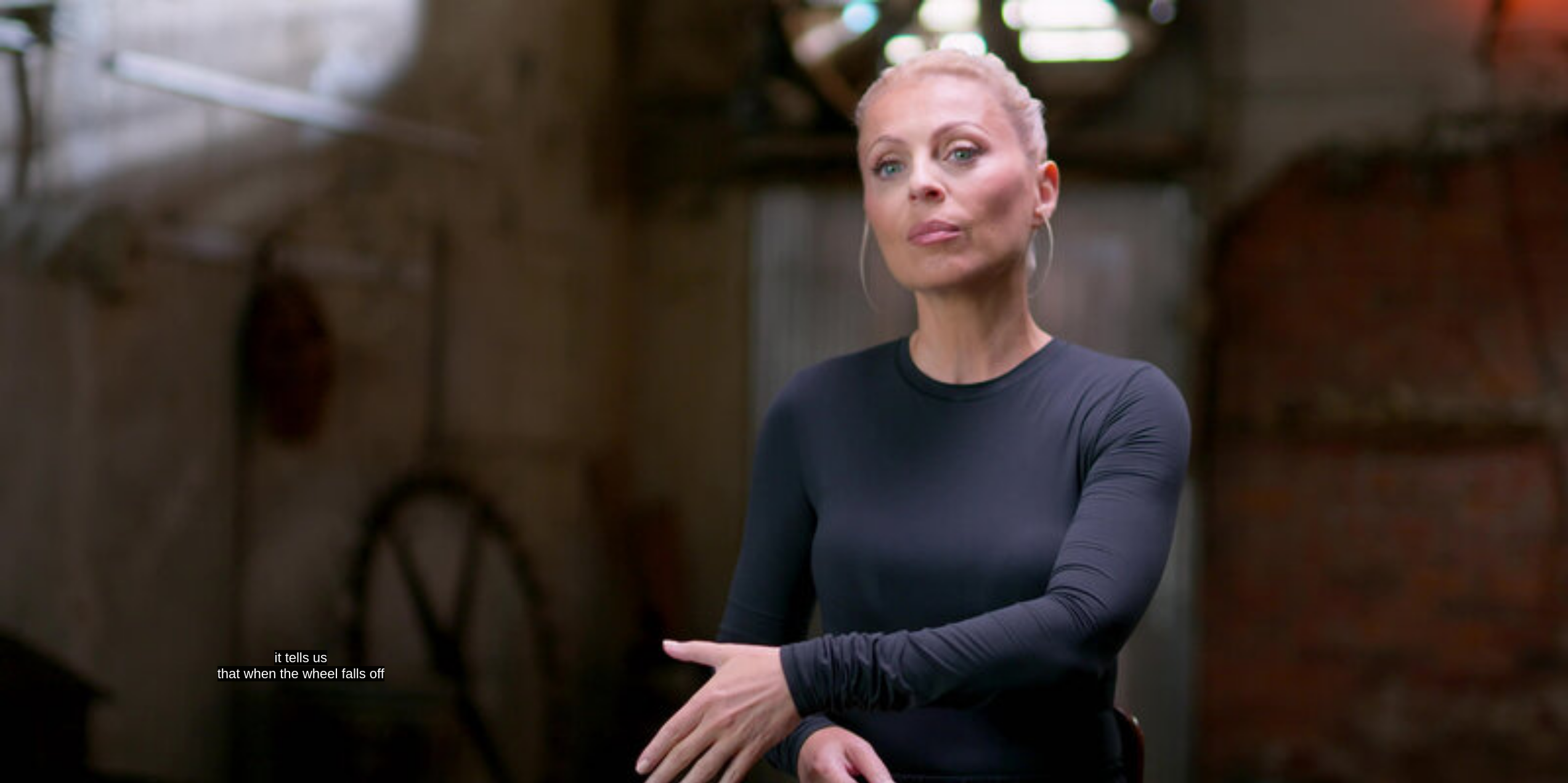
scroll to position [502, 0]
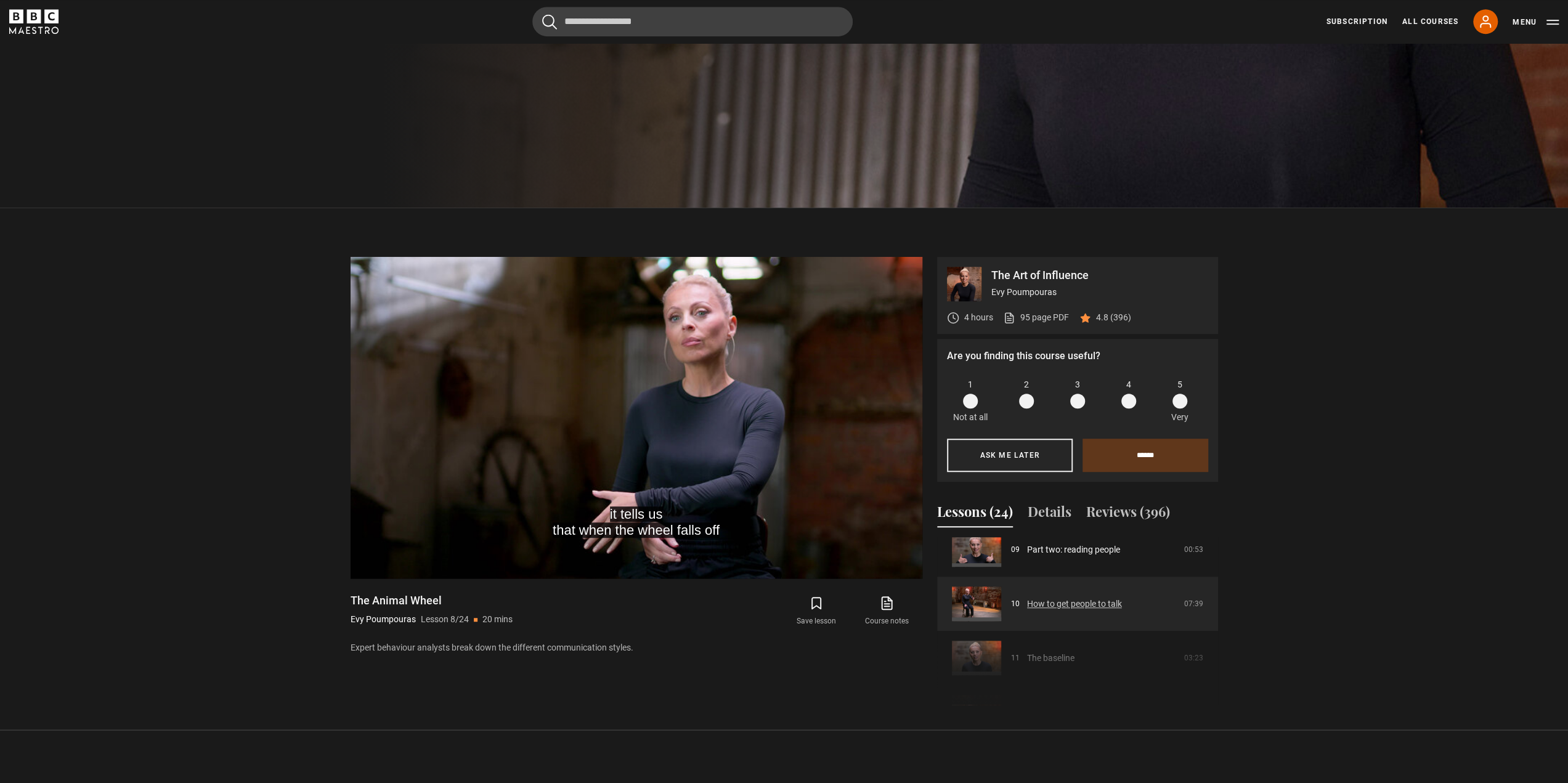
click at [1102, 606] on link "How to get people to talk" at bounding box center [1074, 604] width 95 height 13
click at [1097, 605] on link "How to get people to talk" at bounding box center [1074, 604] width 95 height 13
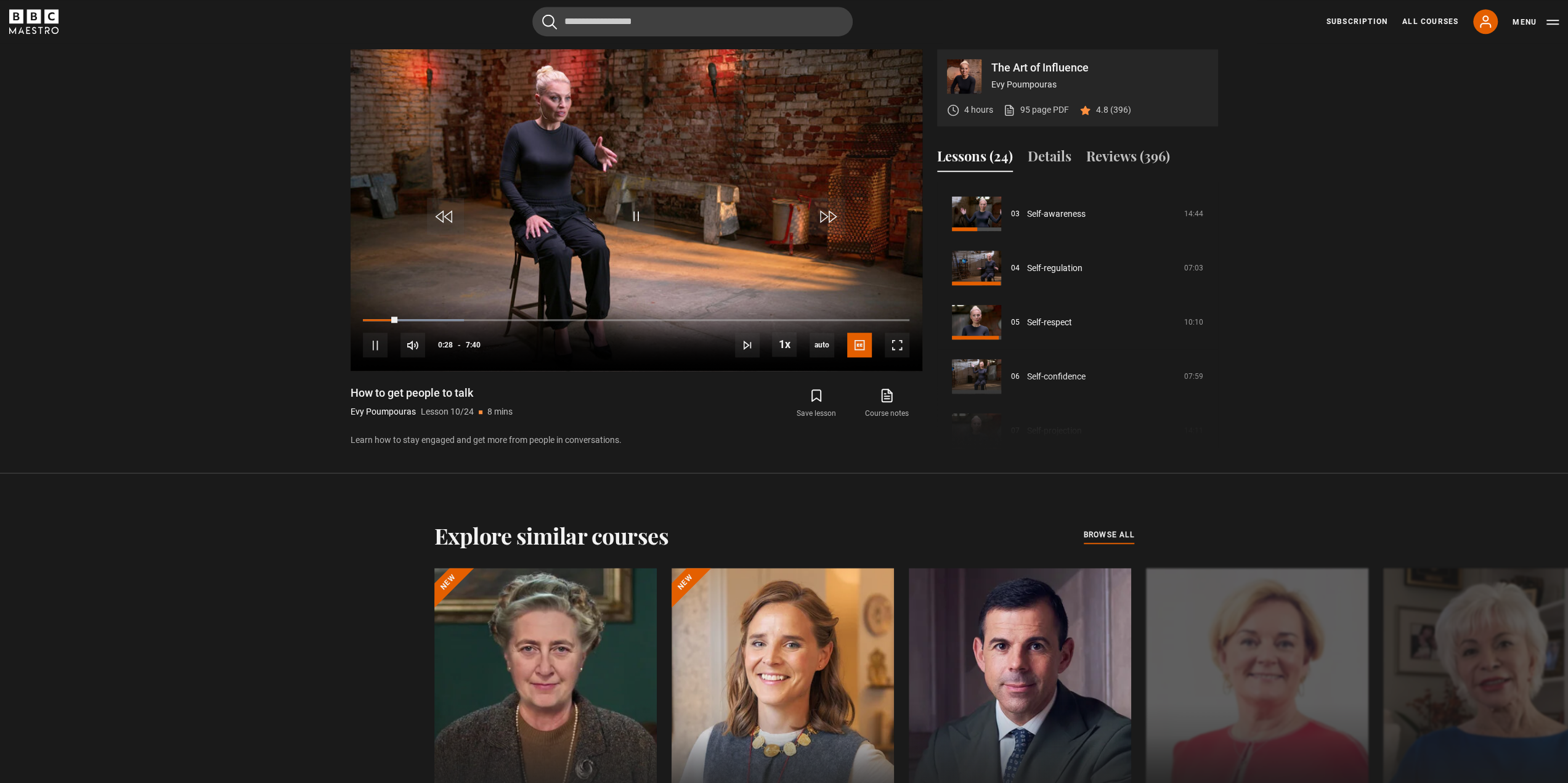
scroll to position [118, 0]
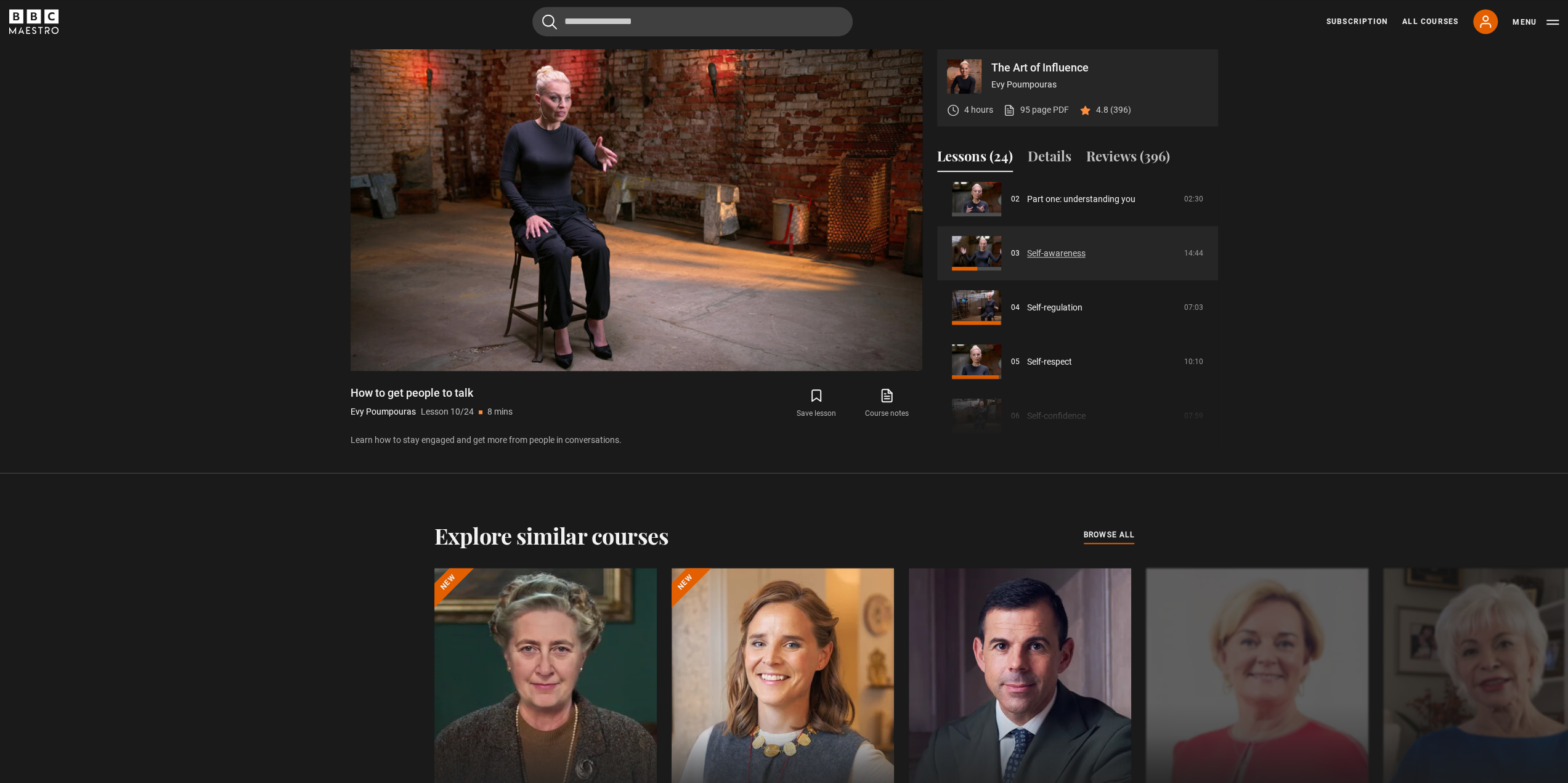
click at [1081, 260] on link "Self-awareness" at bounding box center [1056, 253] width 59 height 13
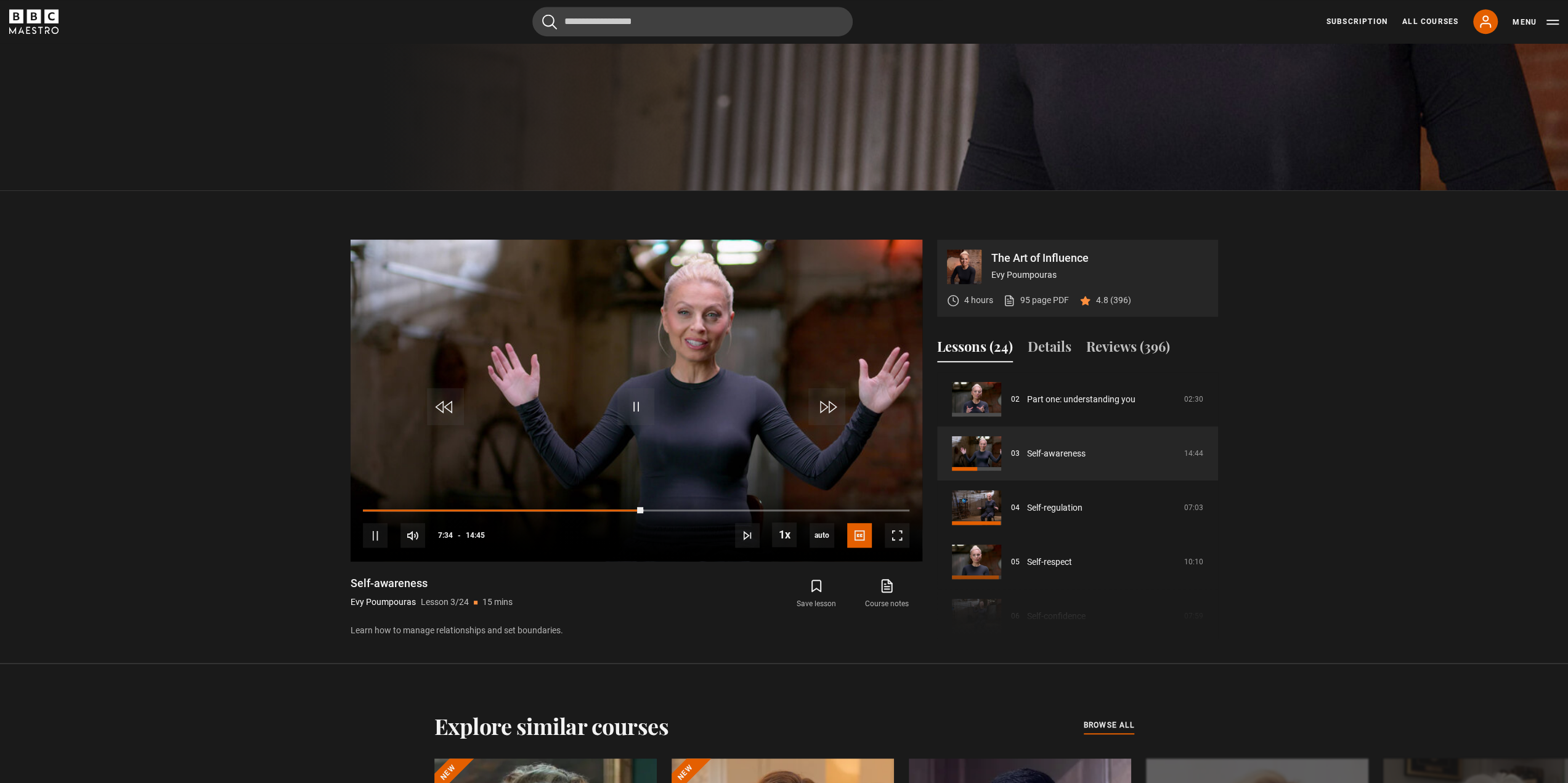
scroll to position [542, 0]
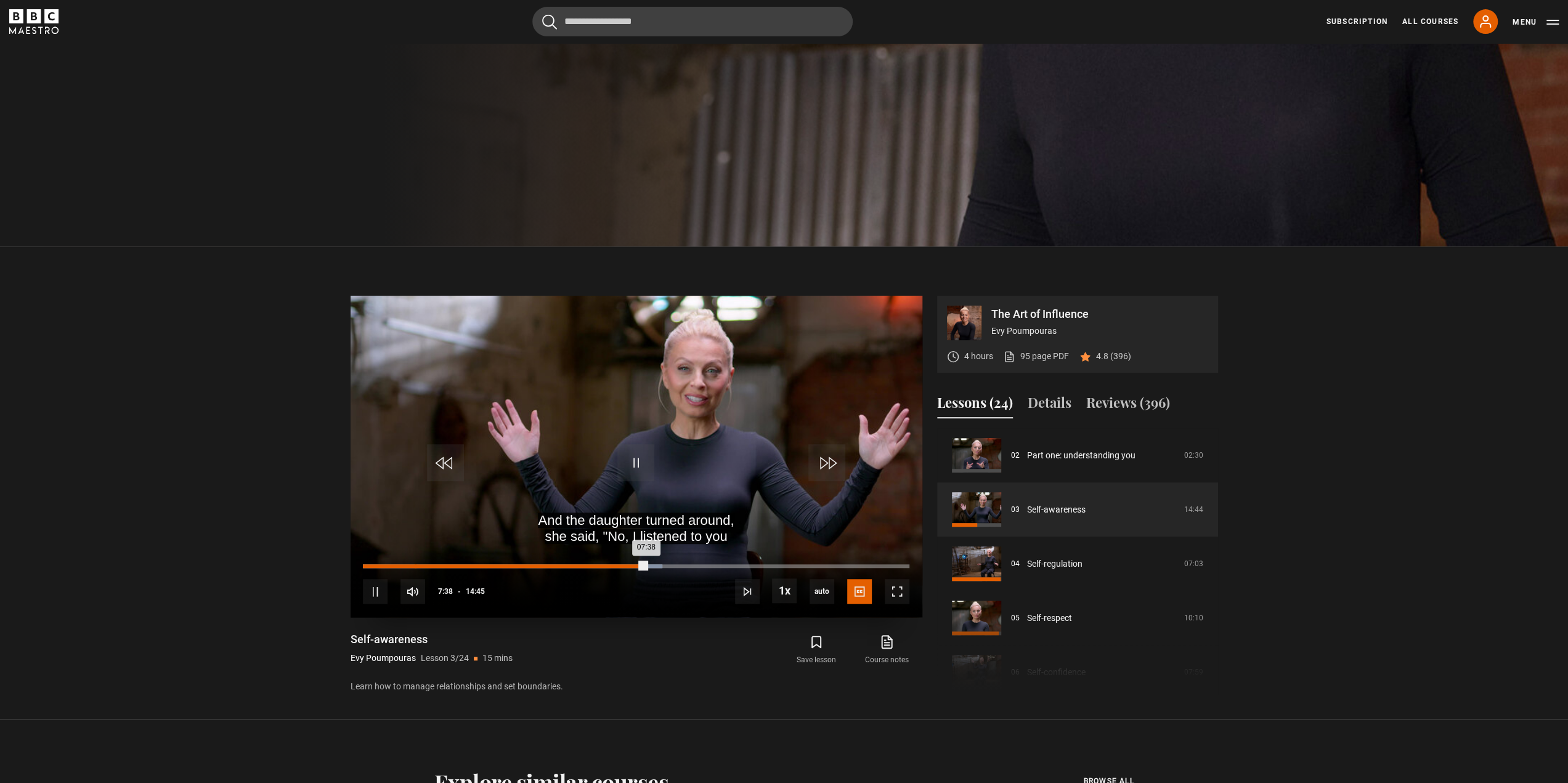
click at [414, 567] on div "07:38" at bounding box center [504, 565] width 283 height 3
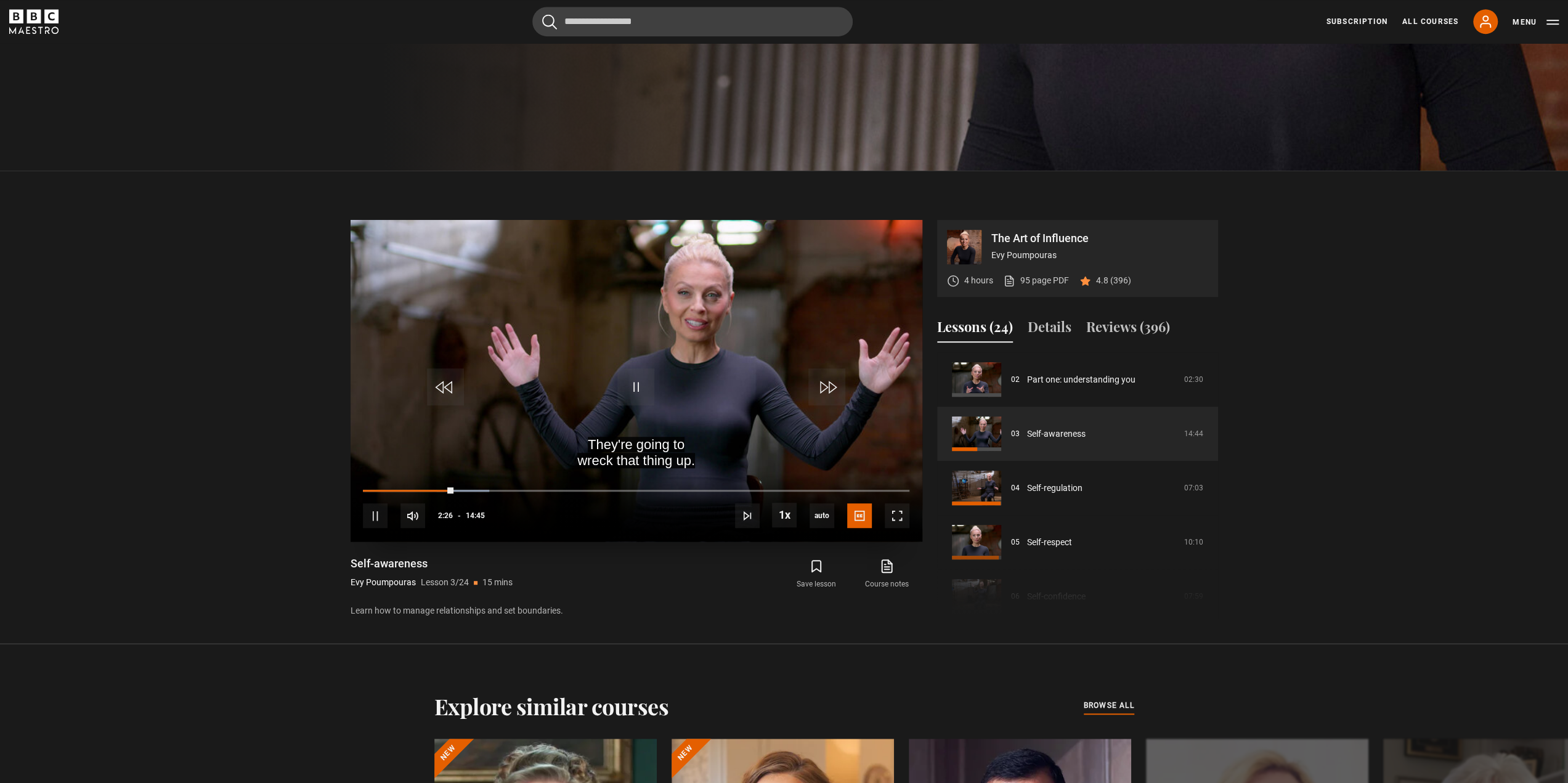
scroll to position [611, 0]
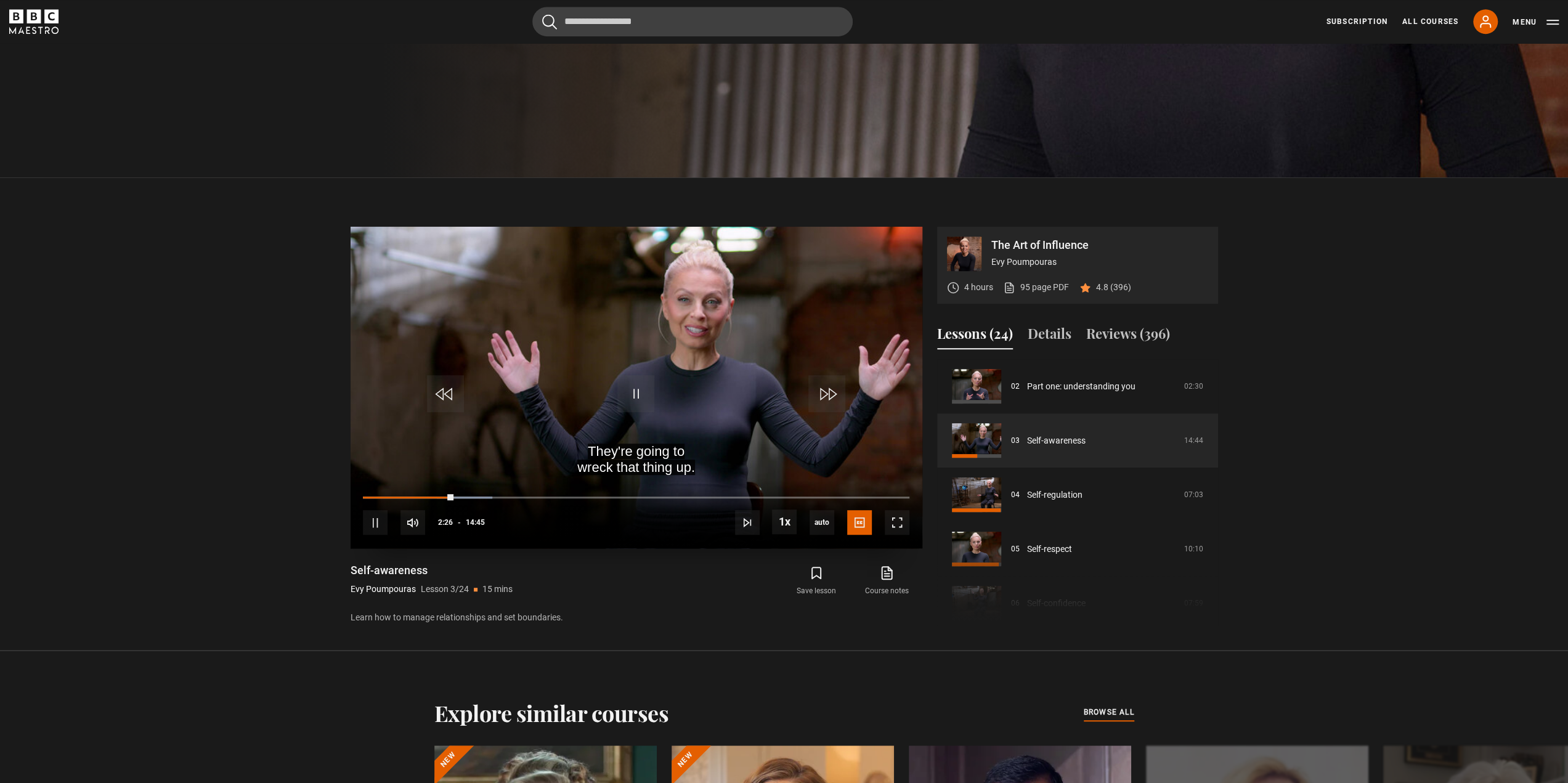
click at [718, 360] on video "Video Player" at bounding box center [636, 387] width 572 height 322
click at [653, 451] on video "Video Player" at bounding box center [636, 387] width 572 height 322
